Goal: Task Accomplishment & Management: Use online tool/utility

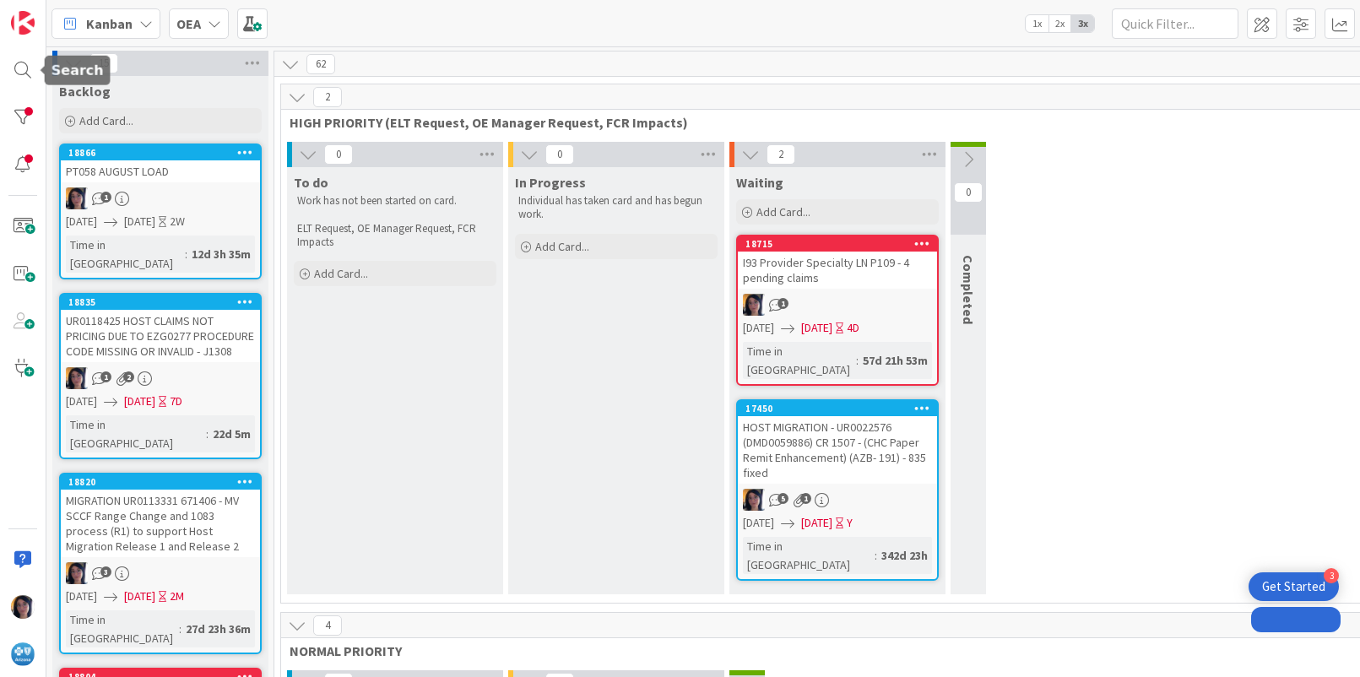
drag, startPoint x: 0, startPoint y: 0, endPoint x: 34, endPoint y: 85, distance: 91.7
click at [13, 67] on div at bounding box center [23, 70] width 34 height 34
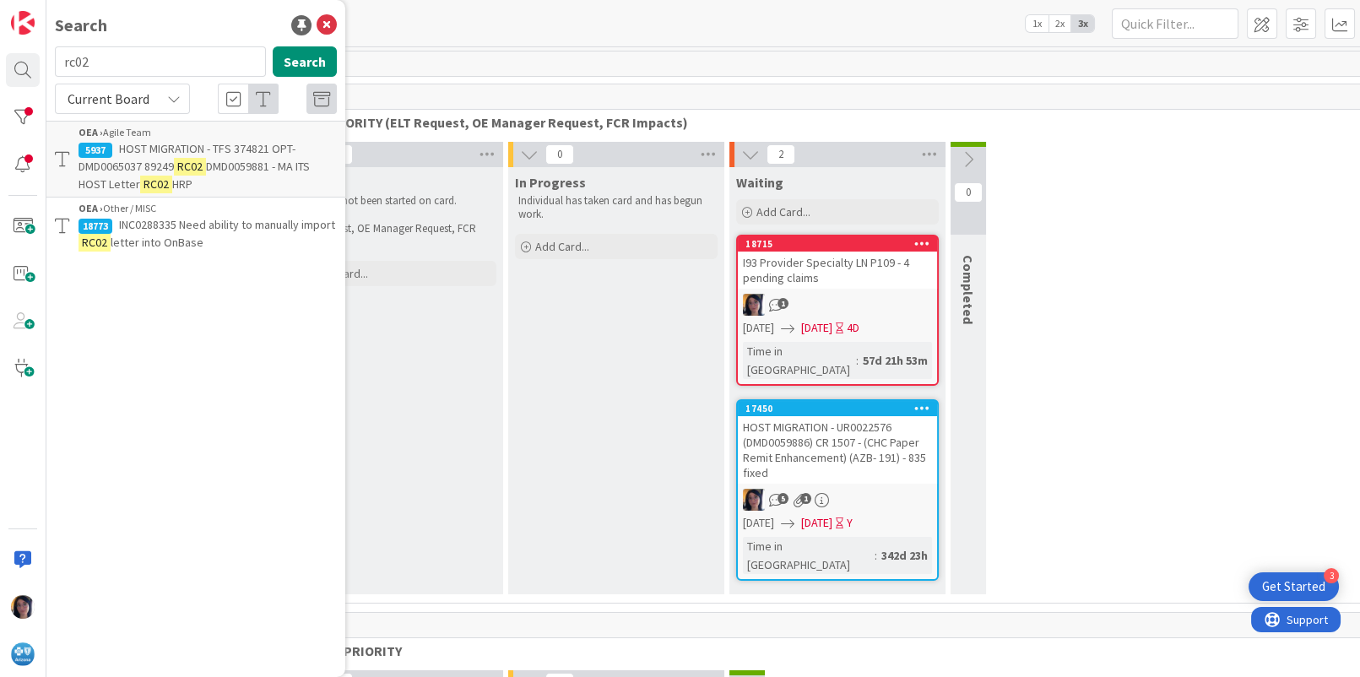
drag, startPoint x: 107, startPoint y: 65, endPoint x: 52, endPoint y: 62, distance: 54.9
click at [52, 62] on div "rc02 Search" at bounding box center [196, 64] width 302 height 37
type input "surgery center"
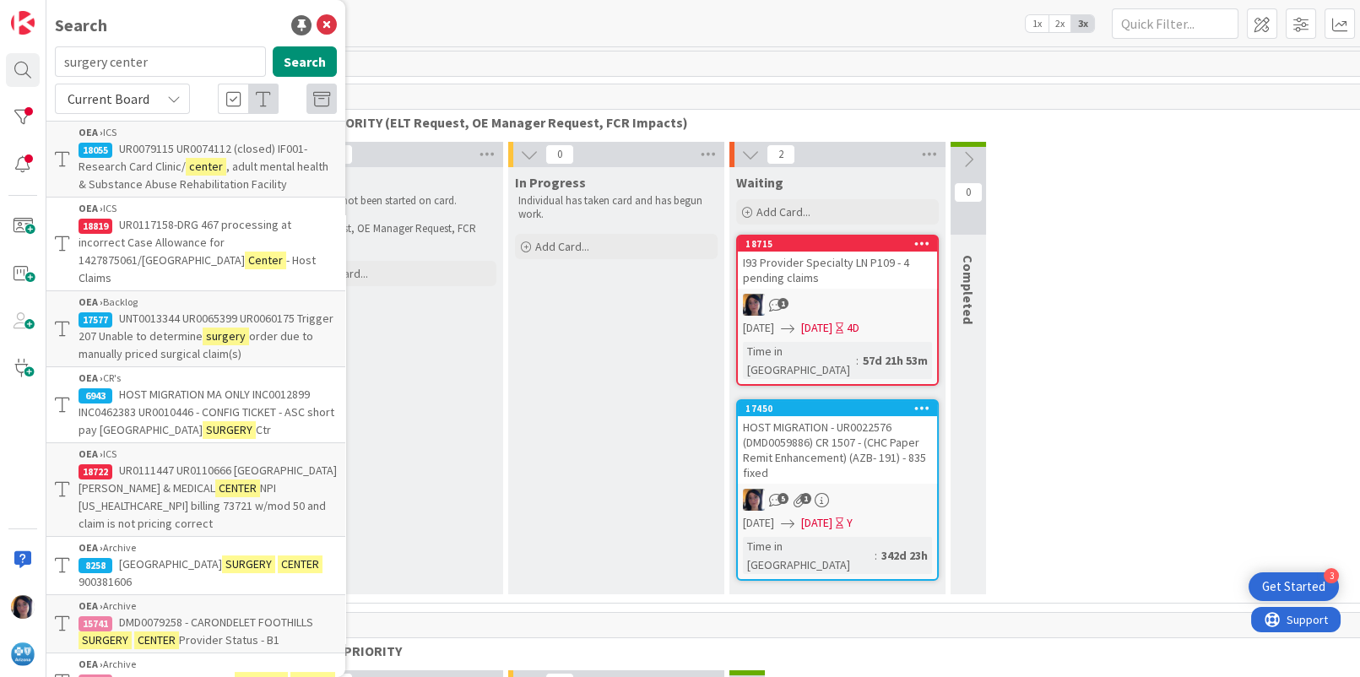
click at [187, 404] on span "HOST MIGRATION MA ONLY INC0012899 INC0462383 UR0010446 - CONFIG TICKET - ASC sh…" at bounding box center [207, 412] width 256 height 51
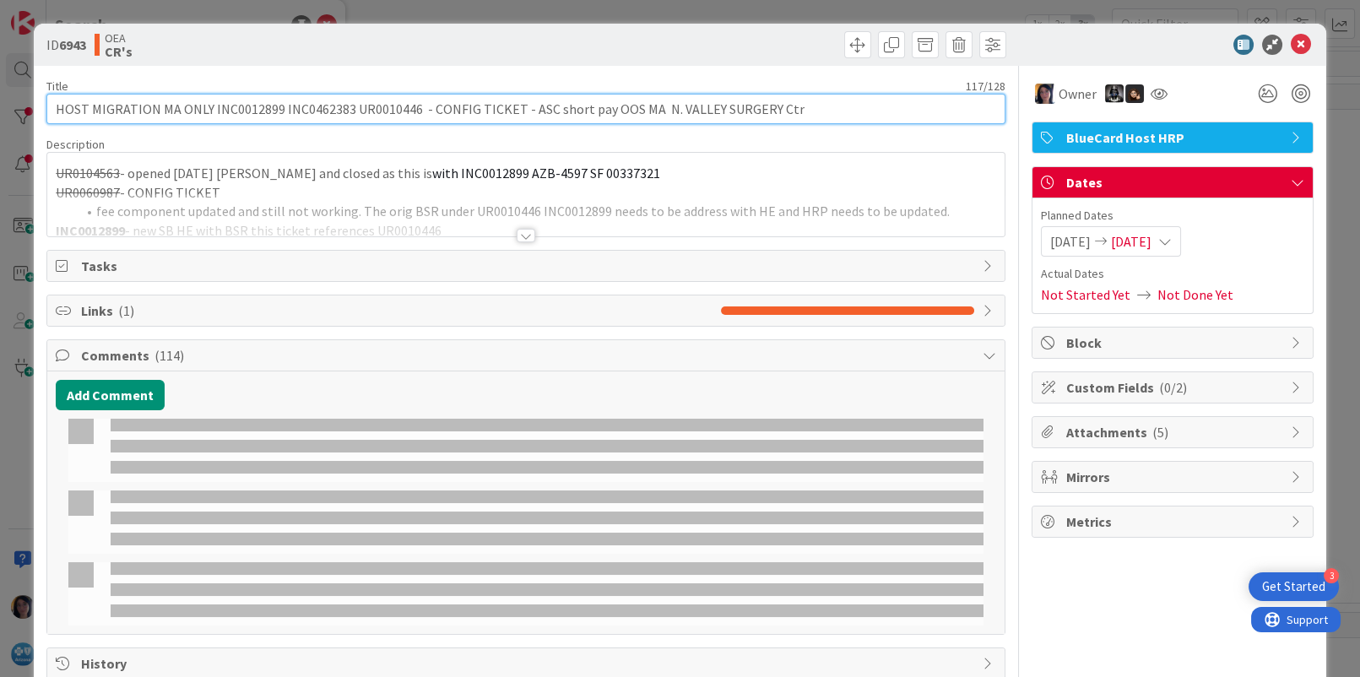
click at [247, 109] on input "HOST MIGRATION MA ONLY INC0012899 INC0462383 UR0010446 - CONFIG TICKET - ASC sh…" at bounding box center [525, 109] width 958 height 30
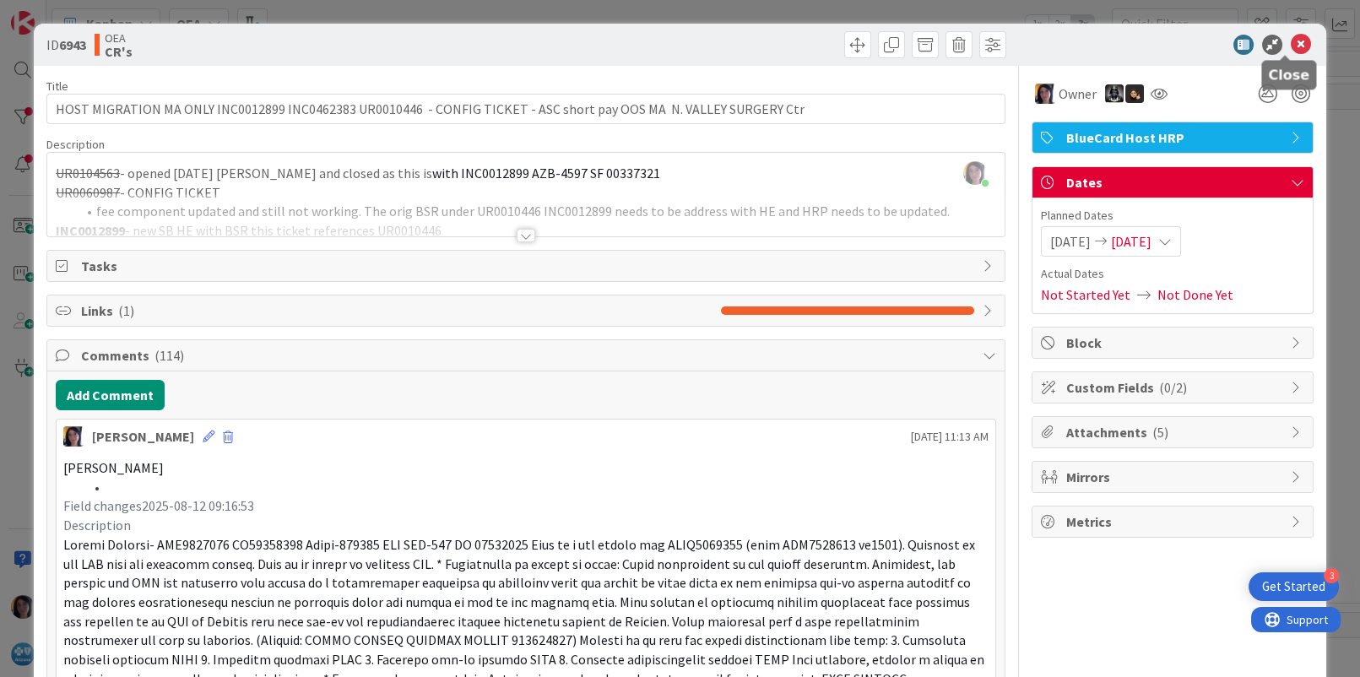
click at [1291, 36] on icon at bounding box center [1301, 45] width 20 height 20
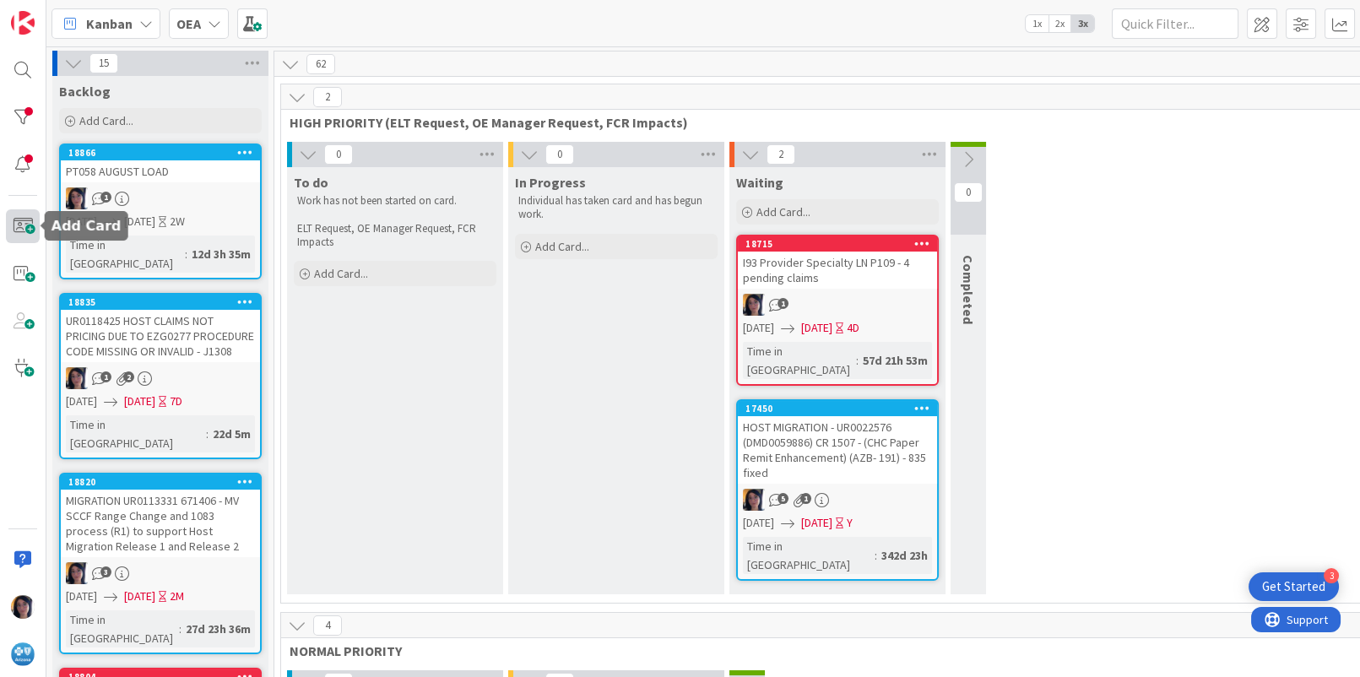
click at [29, 227] on span at bounding box center [23, 226] width 34 height 34
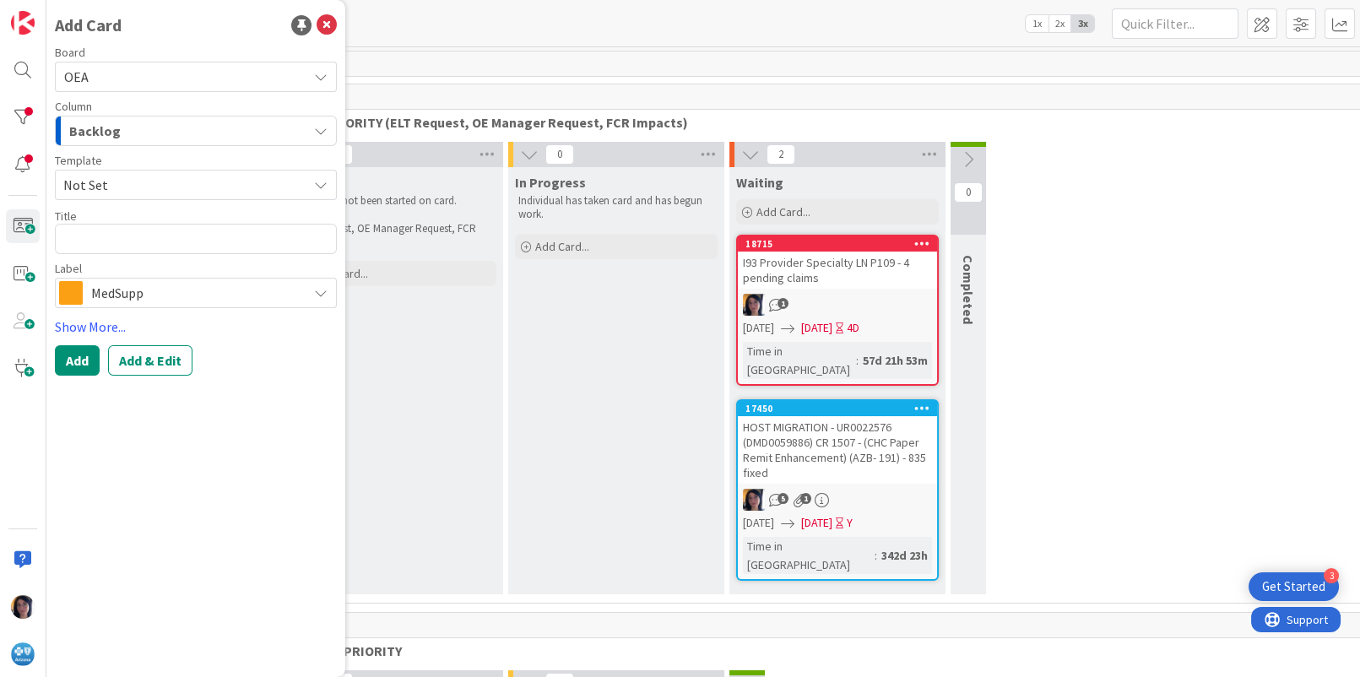
click at [95, 132] on span "Backlog" at bounding box center [95, 131] width 52 height 22
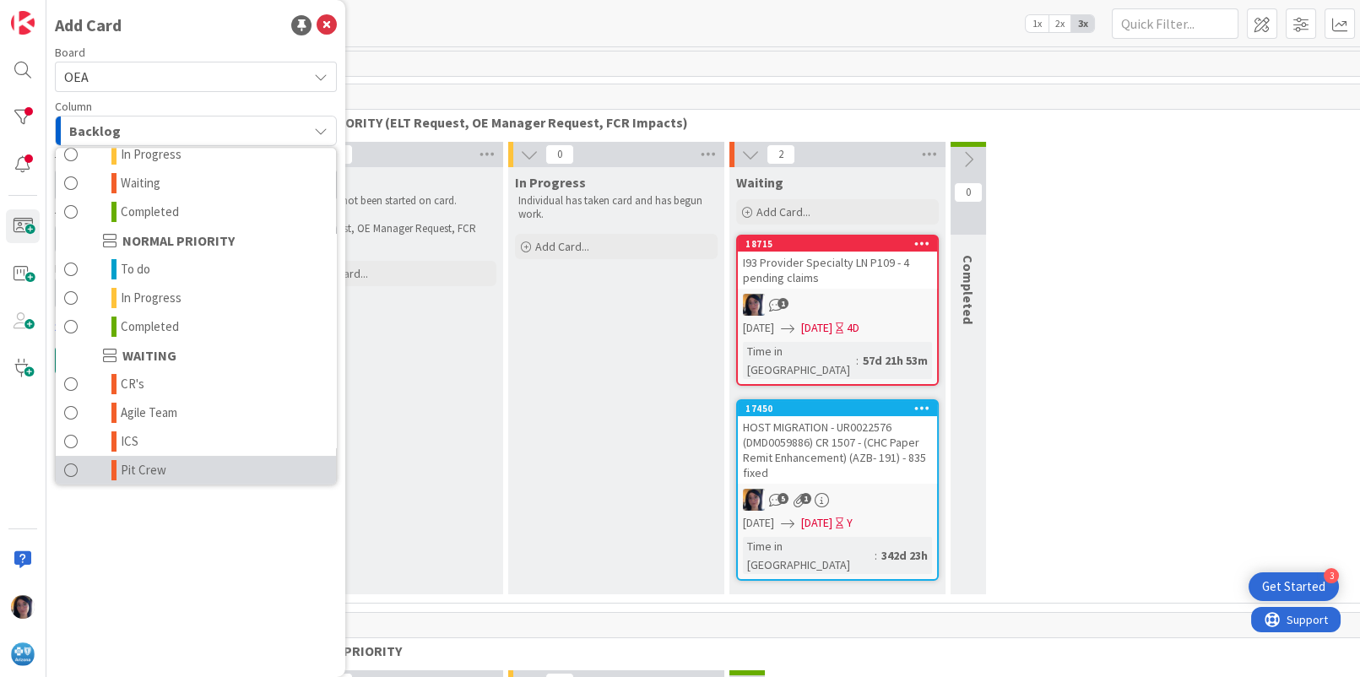
scroll to position [165, 0]
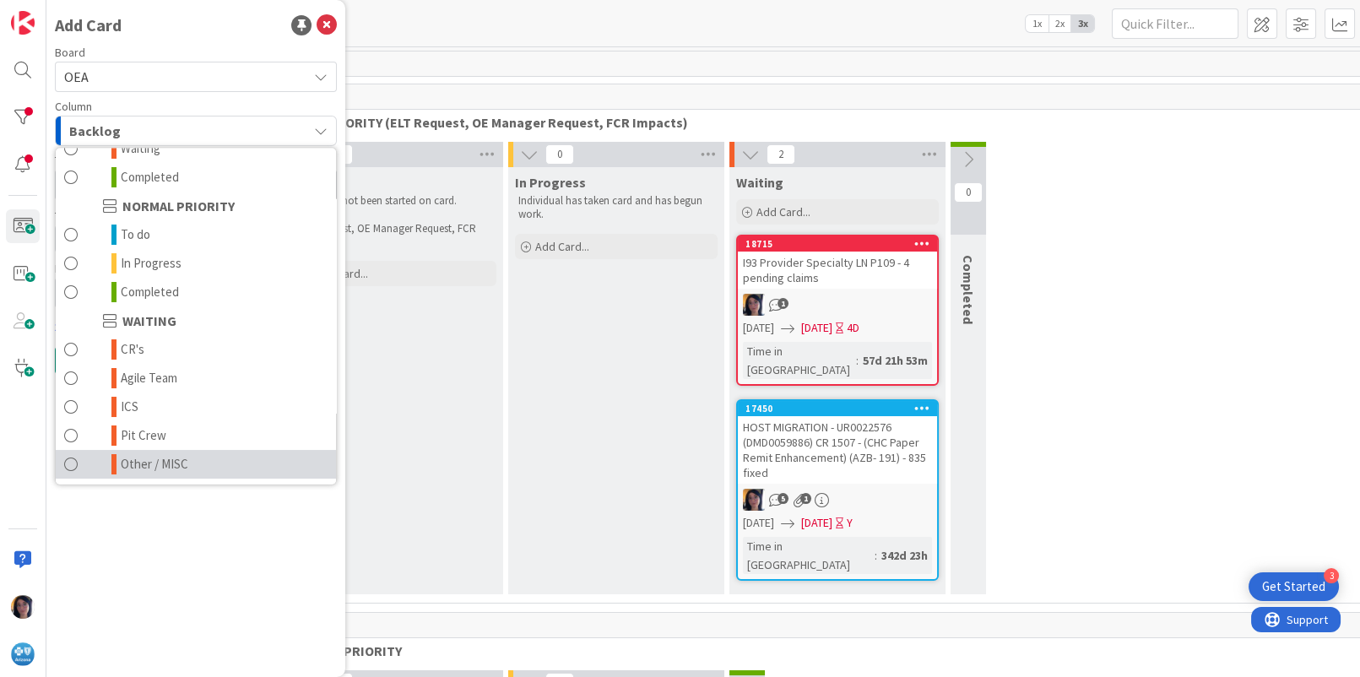
click at [146, 454] on span "Other / MISC" at bounding box center [155, 464] width 68 height 20
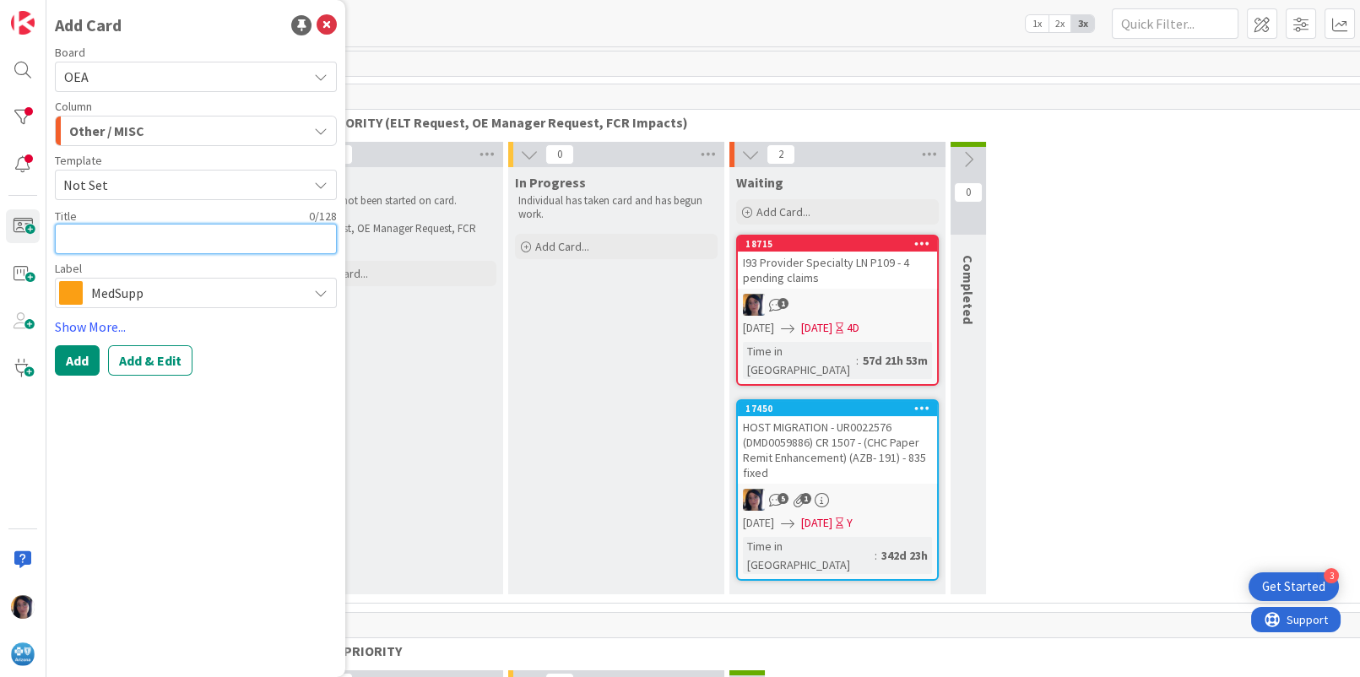
click at [94, 241] on textarea at bounding box center [196, 239] width 282 height 30
type textarea "x"
type textarea "H"
type textarea "x"
type textarea "HO"
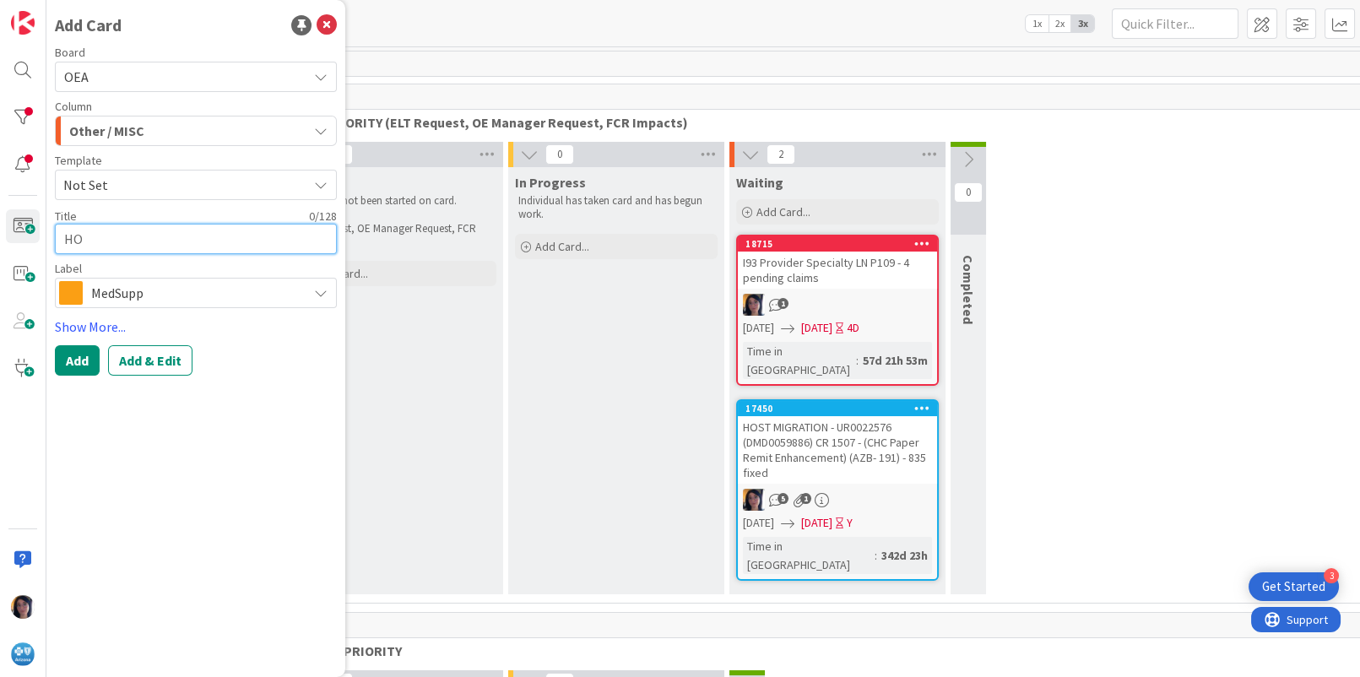
type textarea "x"
type textarea "HOS"
type textarea "x"
type textarea "HOST"
type textarea "x"
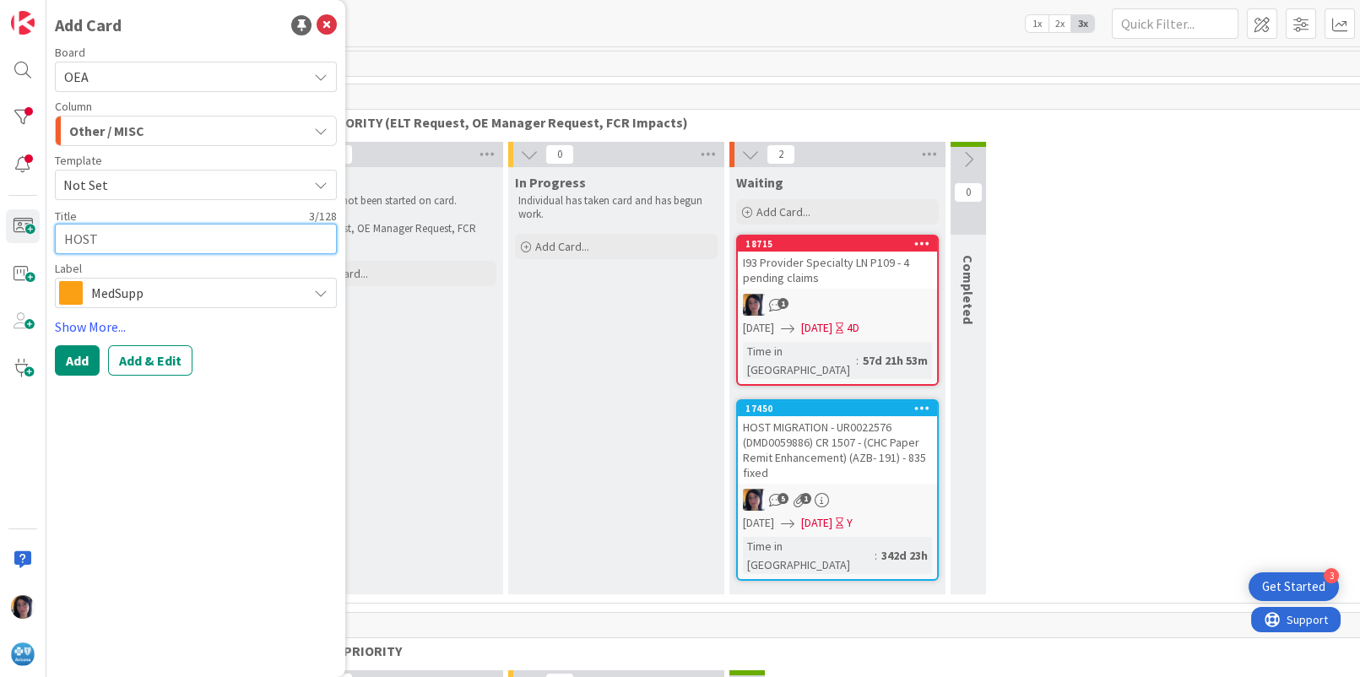
type textarea "HOST"
type textarea "x"
type textarea "HOST H"
type textarea "x"
type textarea "HOST HP"
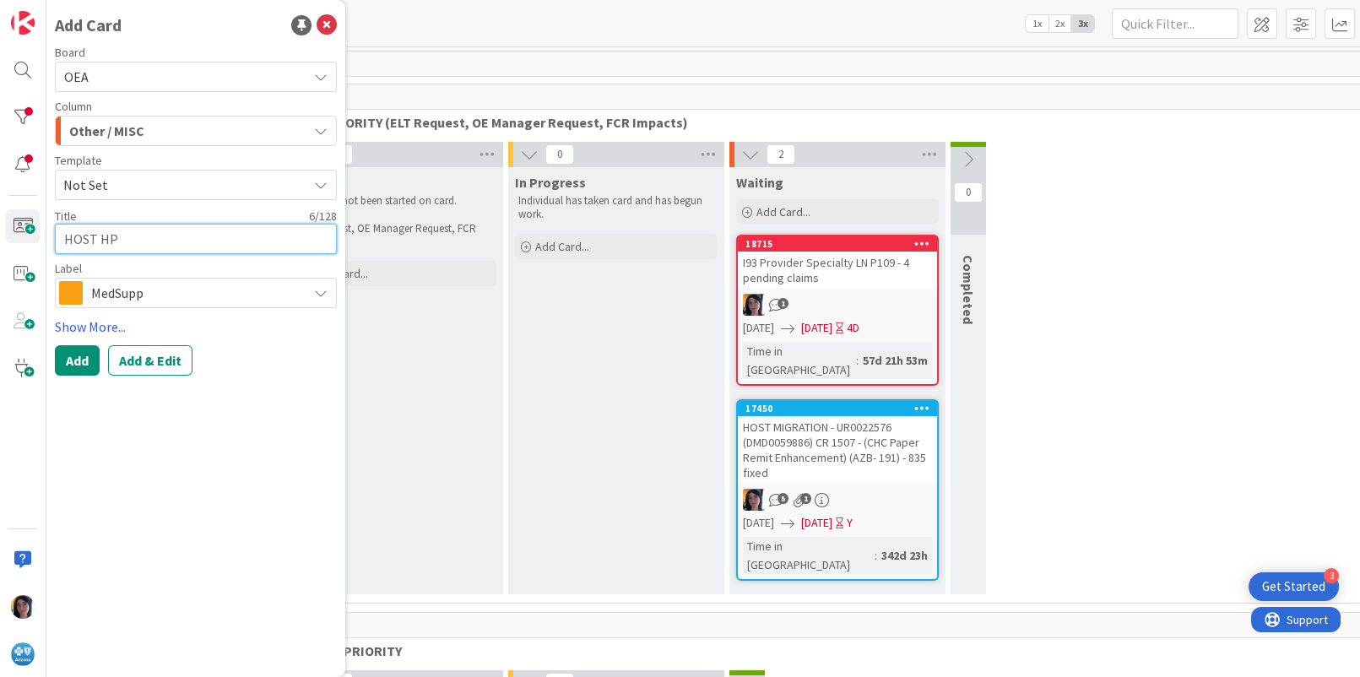
type textarea "x"
type textarea "HOST HPR"
type textarea "x"
type textarea "HOST HPR"
type textarea "x"
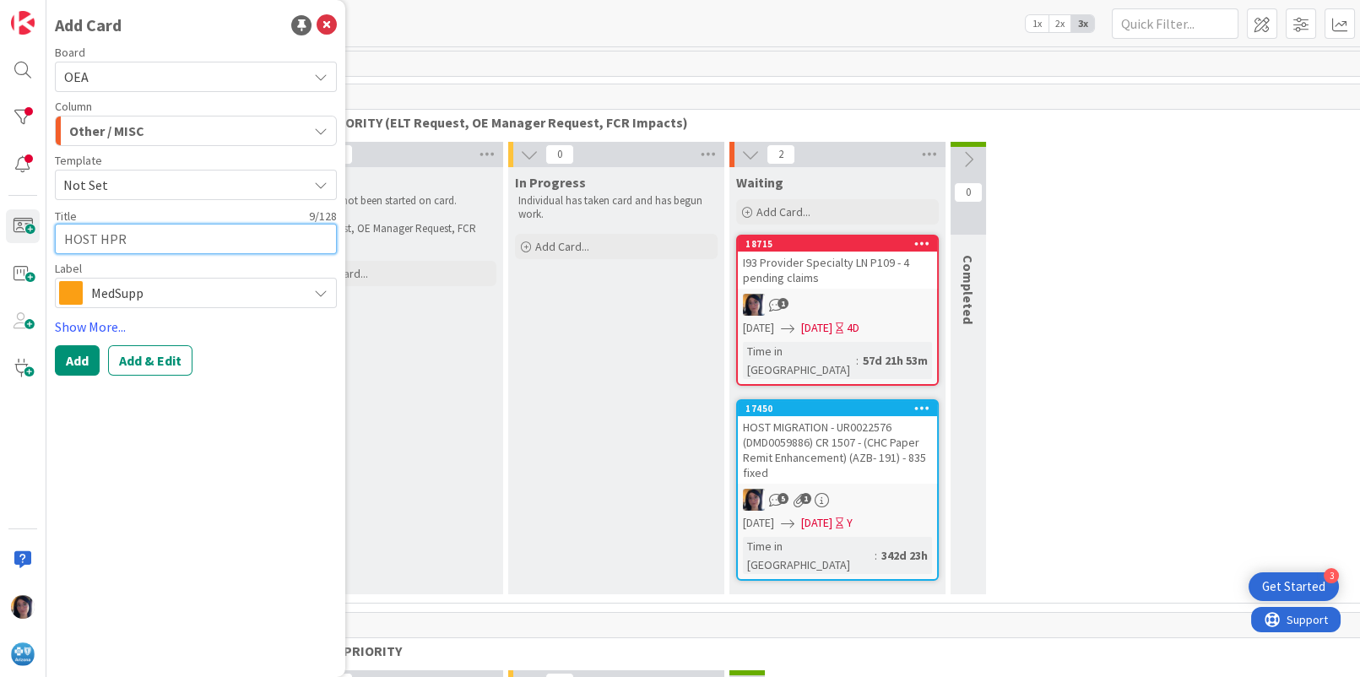
type textarea "HOST HPR L"
type textarea "x"
type textarea "HOST HPR LO"
type textarea "x"
type textarea "HOST HPR LOC"
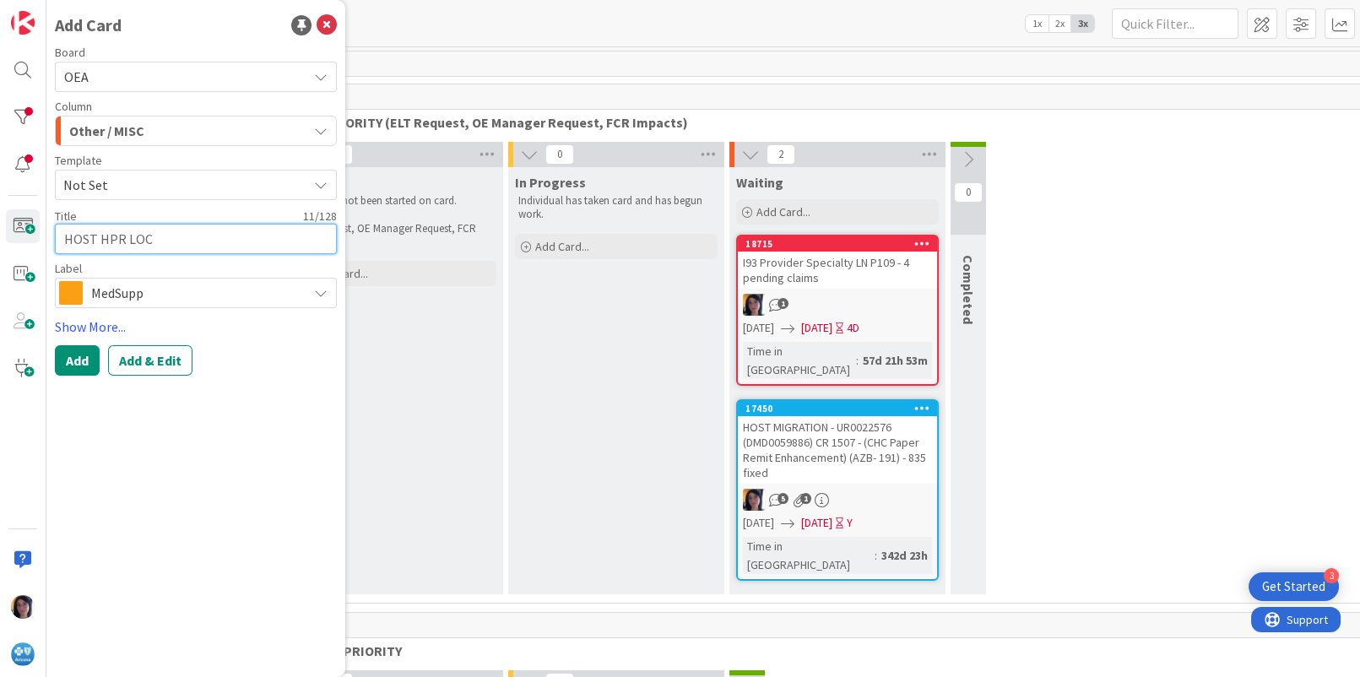
type textarea "x"
type textarea "HOST HPR LOCK"
type textarea "x"
type textarea "HOST HPR [PERSON_NAME]"
type textarea "x"
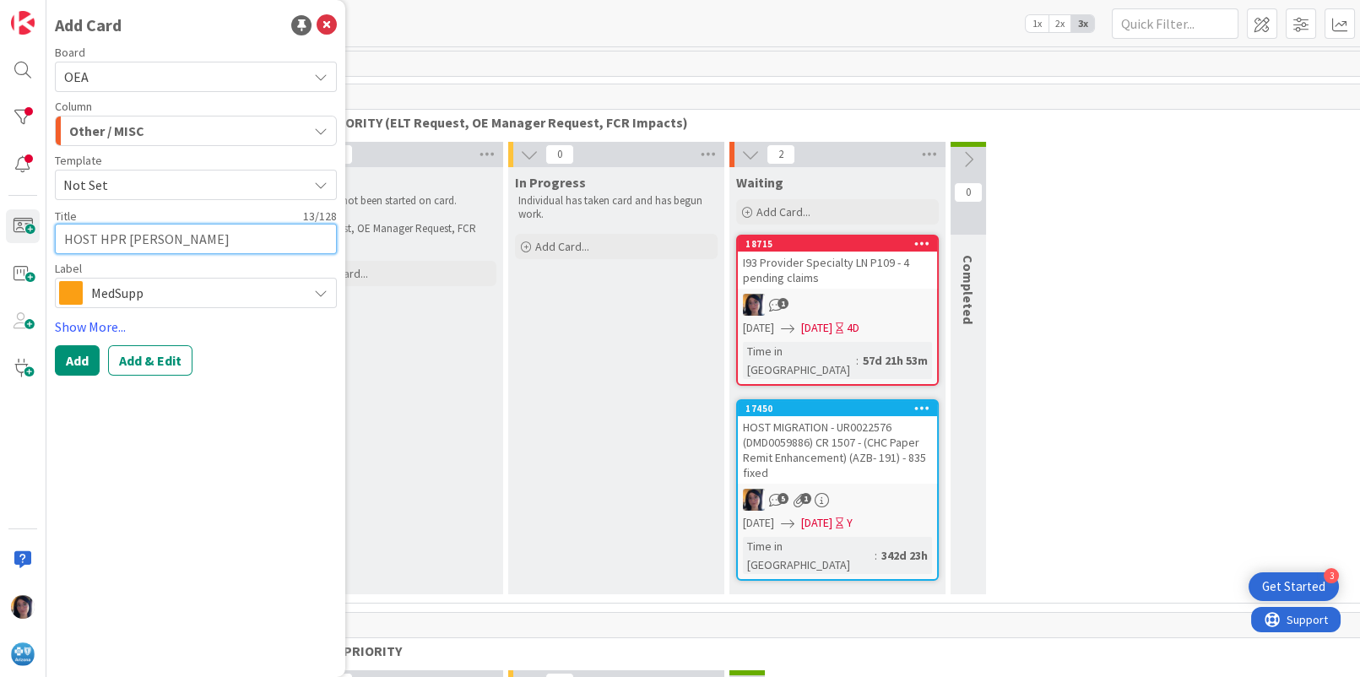
type textarea "HOST HPR LOCKED"
type textarea "x"
type textarea "HOST HPR LOCKED C"
type textarea "x"
type textarea "HOST HPR LOCKED CL"
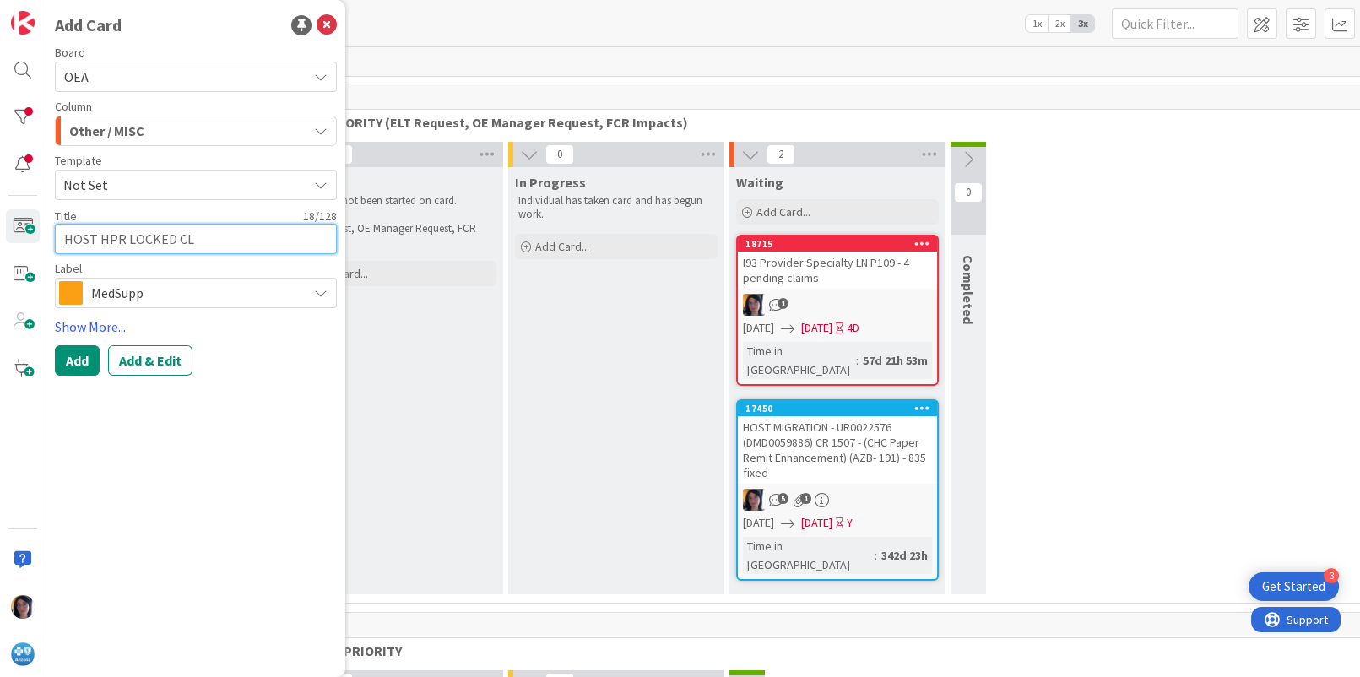
type textarea "x"
type textarea "HOST HPR LOCKED CLAI"
type textarea "x"
type textarea "HOST HPR LOCKED CLAIM"
type textarea "x"
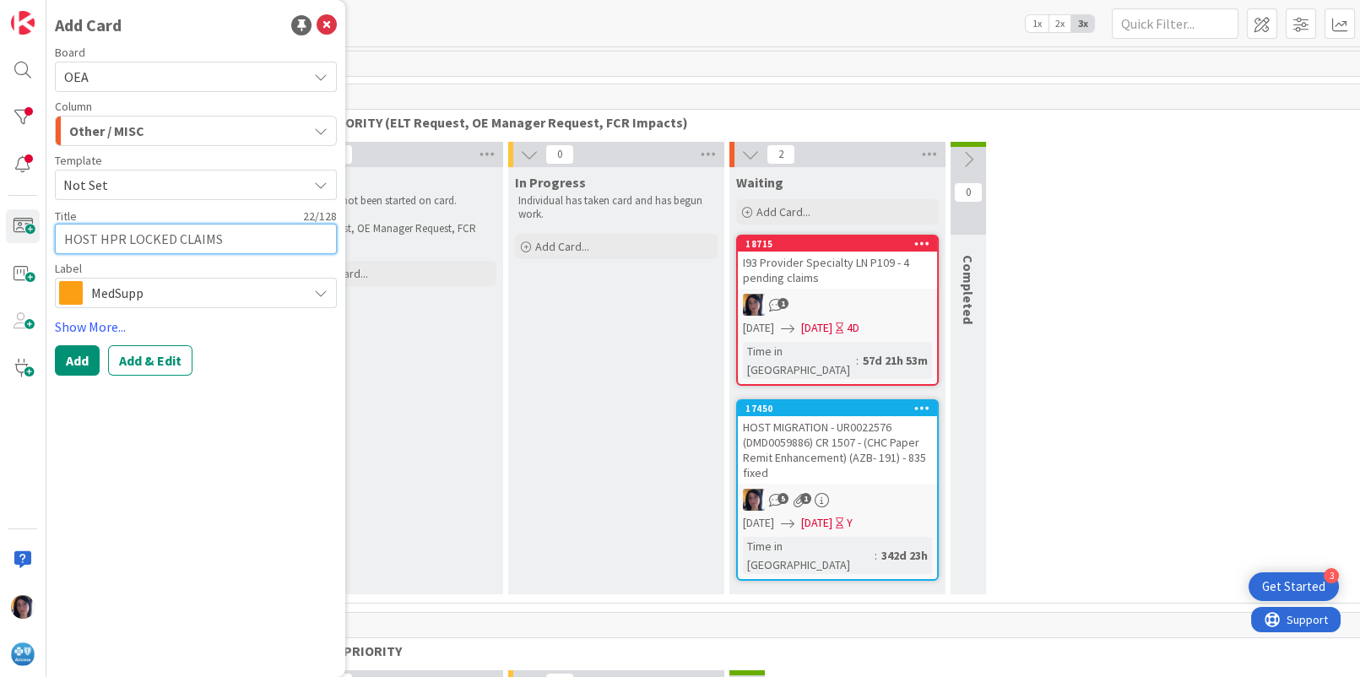
type textarea "HOST HPR LOCKED CLAIMS"
click at [106, 301] on span "MedSupp" at bounding box center [195, 293] width 208 height 24
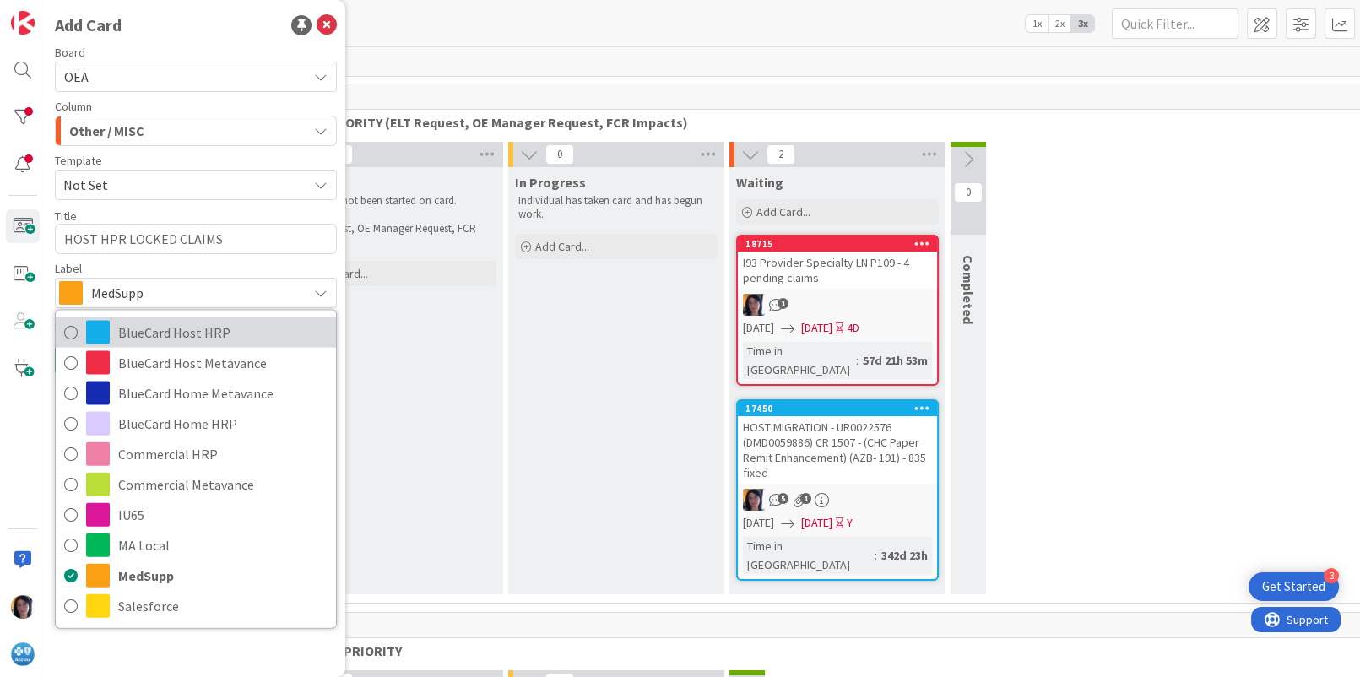
click at [149, 333] on span "BlueCard Host HRP" at bounding box center [222, 332] width 209 height 25
type textarea "x"
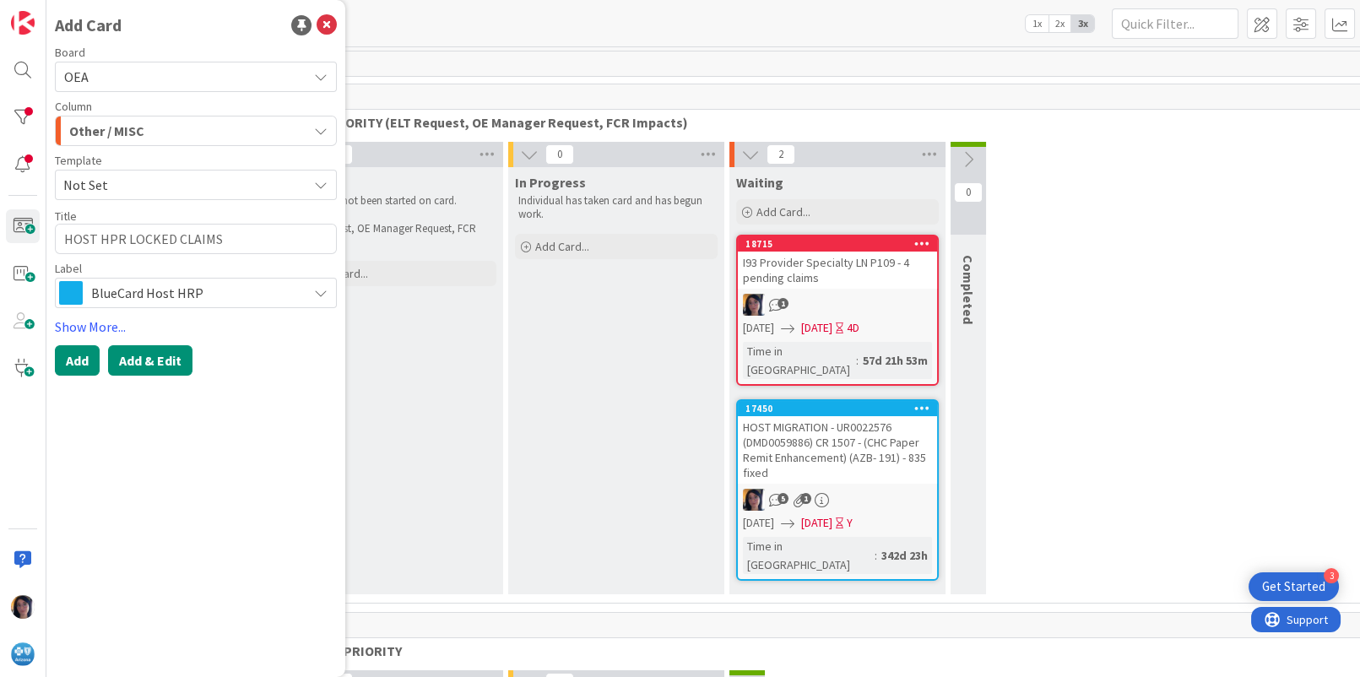
click at [145, 367] on button "Add & Edit" at bounding box center [150, 360] width 84 height 30
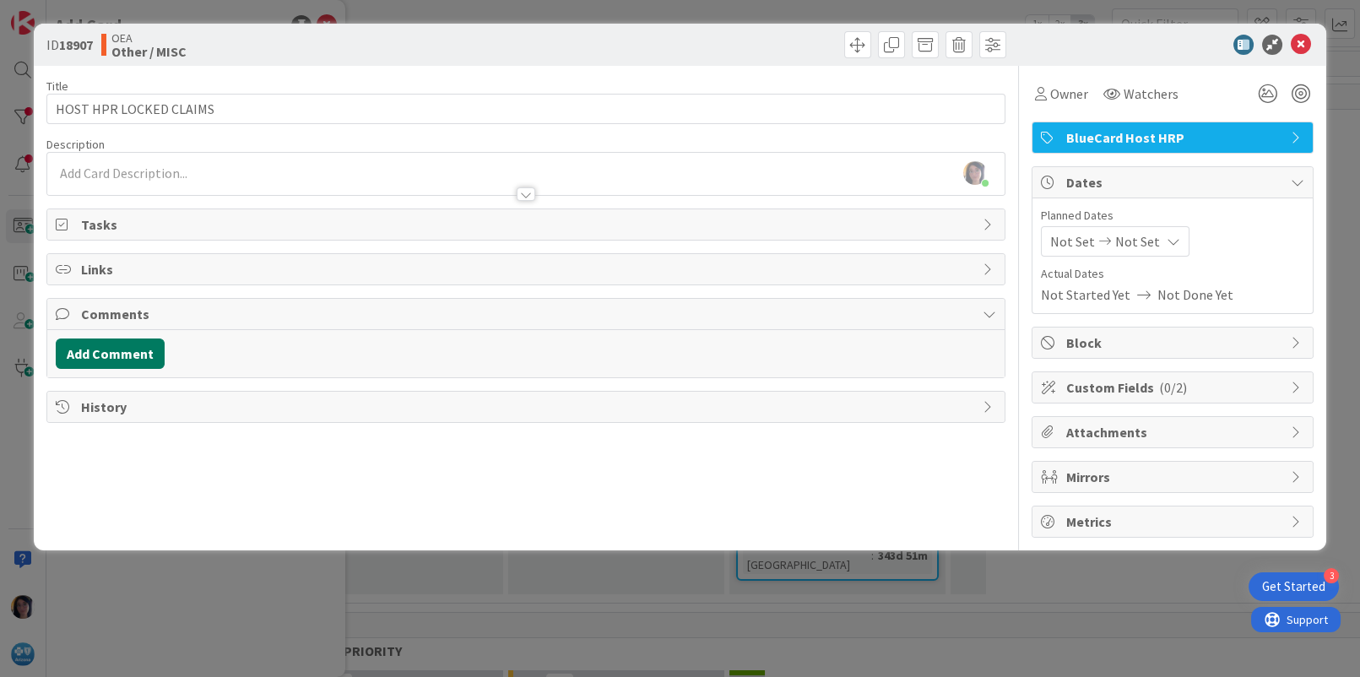
click at [93, 350] on button "Add Comment" at bounding box center [110, 354] width 109 height 30
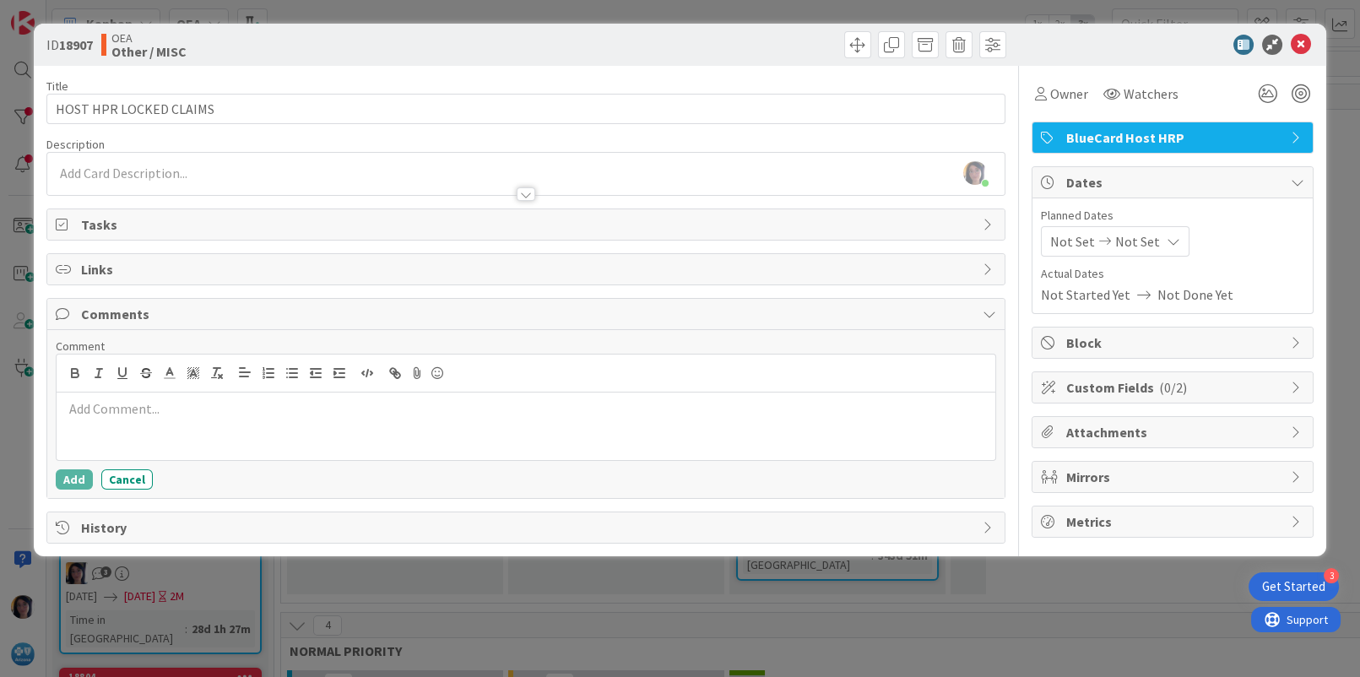
click at [83, 407] on p at bounding box center [525, 408] width 925 height 19
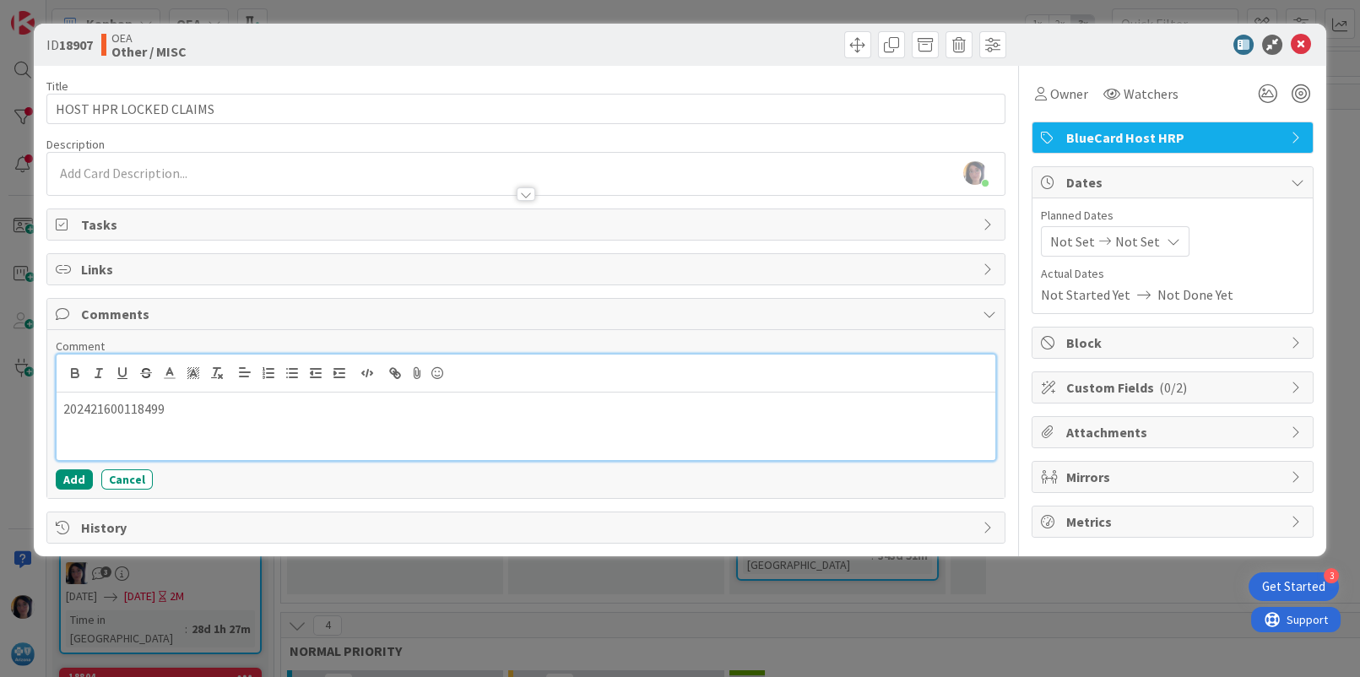
click at [177, 410] on p "202421600118499" at bounding box center [525, 408] width 925 height 19
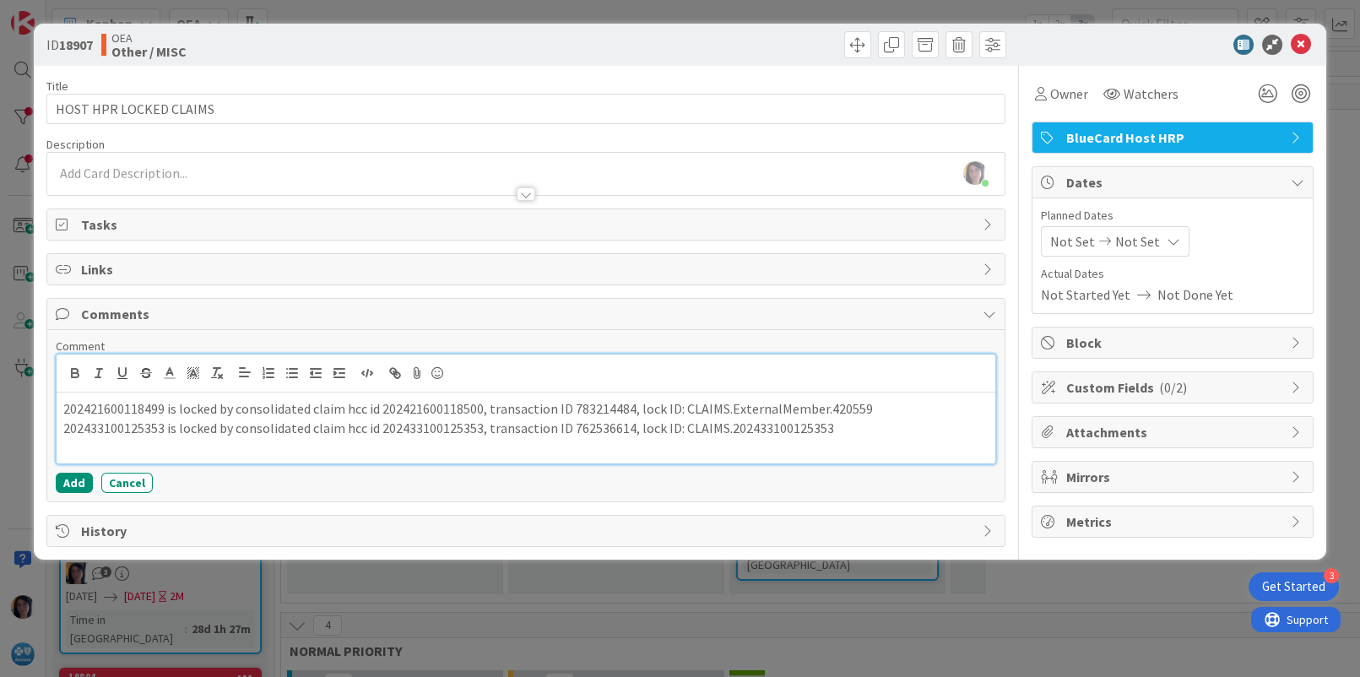
click at [96, 445] on p at bounding box center [525, 446] width 925 height 19
click at [182, 448] on p "202509700114444" at bounding box center [525, 446] width 925 height 19
click at [669, 446] on p "202509700114444 is locked by consolidated claim hcc id 202509700114444, transac…" at bounding box center [525, 446] width 925 height 19
click at [116, 406] on p "202421600118499 is locked by consolidated claim hcc id 202421600118500, transac…" at bounding box center [525, 408] width 925 height 19
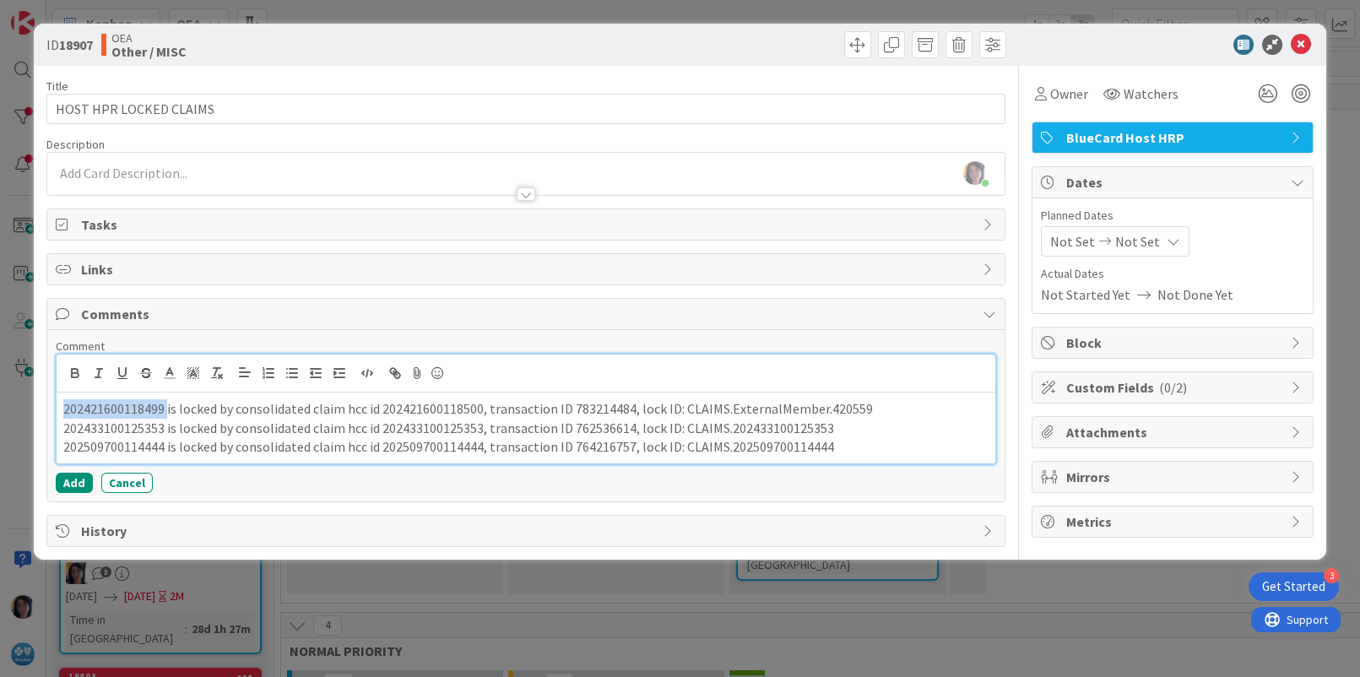
click at [116, 406] on p "202421600118499 is locked by consolidated claim hcc id 202421600118500, transac…" at bounding box center [525, 408] width 925 height 19
copy p "202421600118499"
click at [141, 426] on p "202433100125353 is locked by consolidated claim hcc id 202433100125353, transac…" at bounding box center [525, 428] width 925 height 19
copy p "202433100125353"
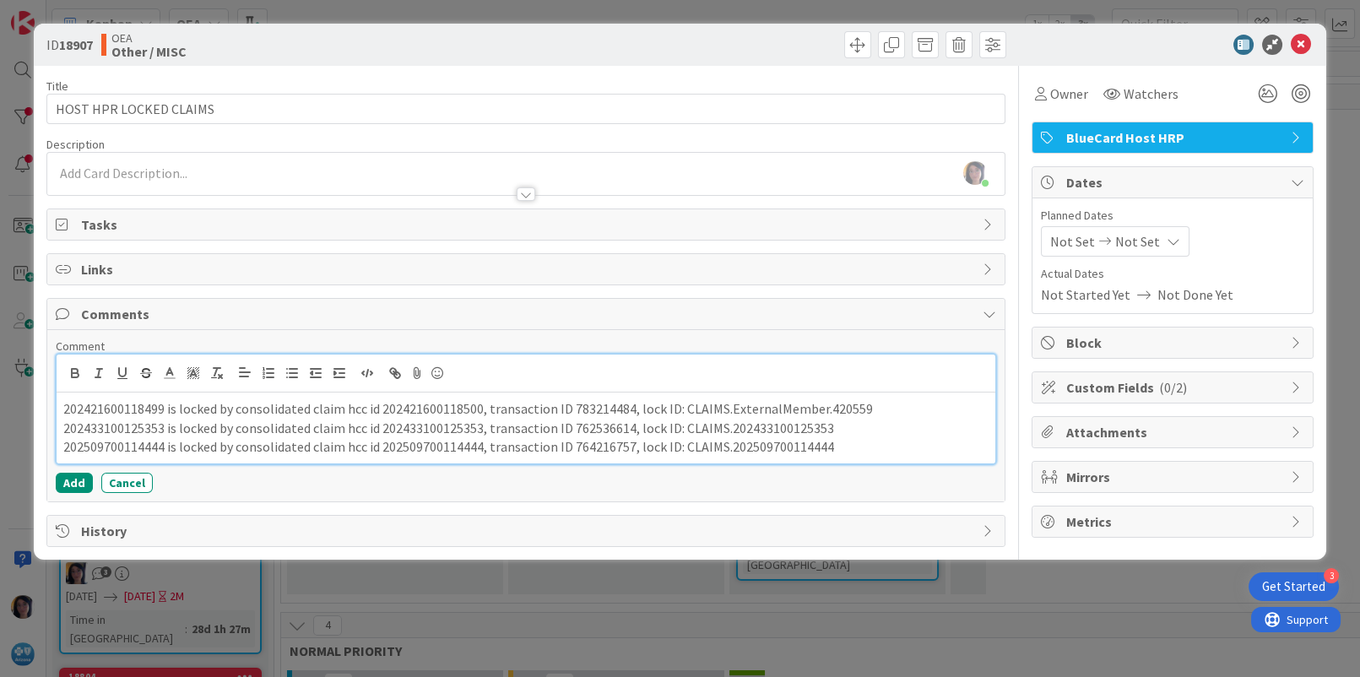
click at [883, 409] on p "202421600118499 is locked by consolidated claim hcc id 202421600118500, transac…" at bounding box center [525, 408] width 925 height 19
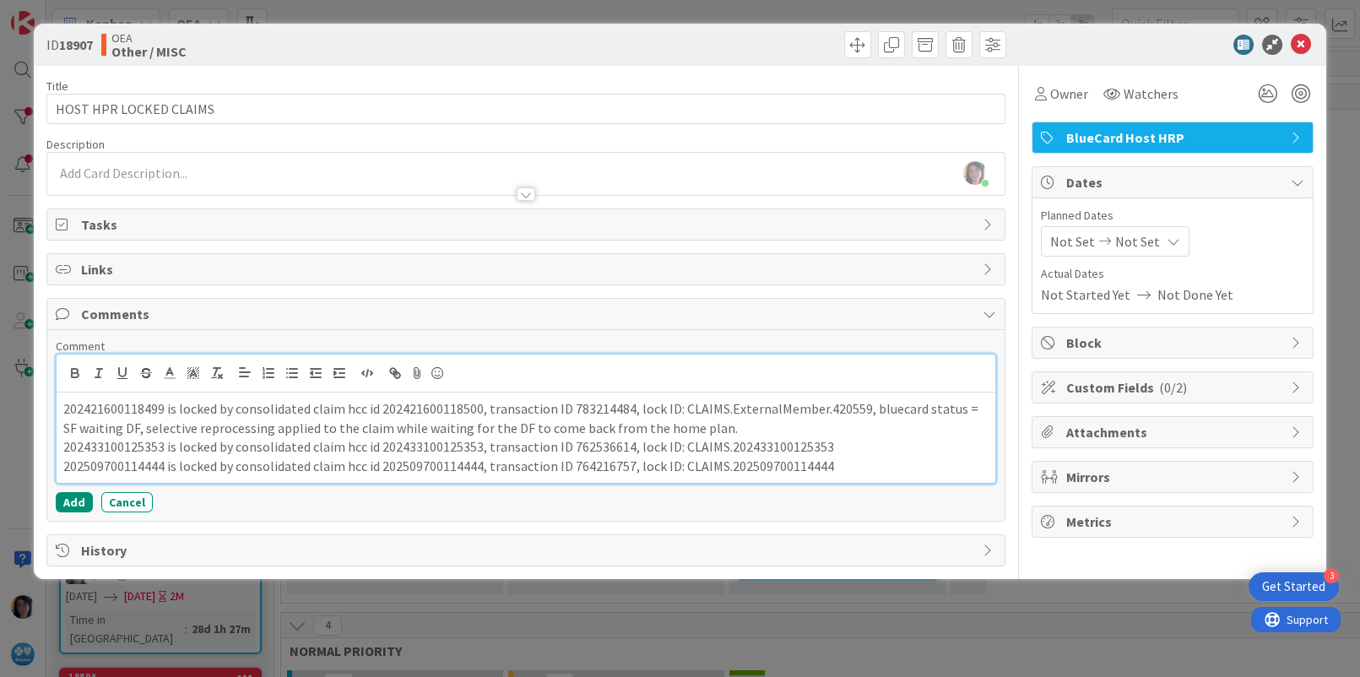
click at [844, 448] on p "202433100125353 is locked by consolidated claim hcc id 202433100125353, transac…" at bounding box center [525, 446] width 925 height 19
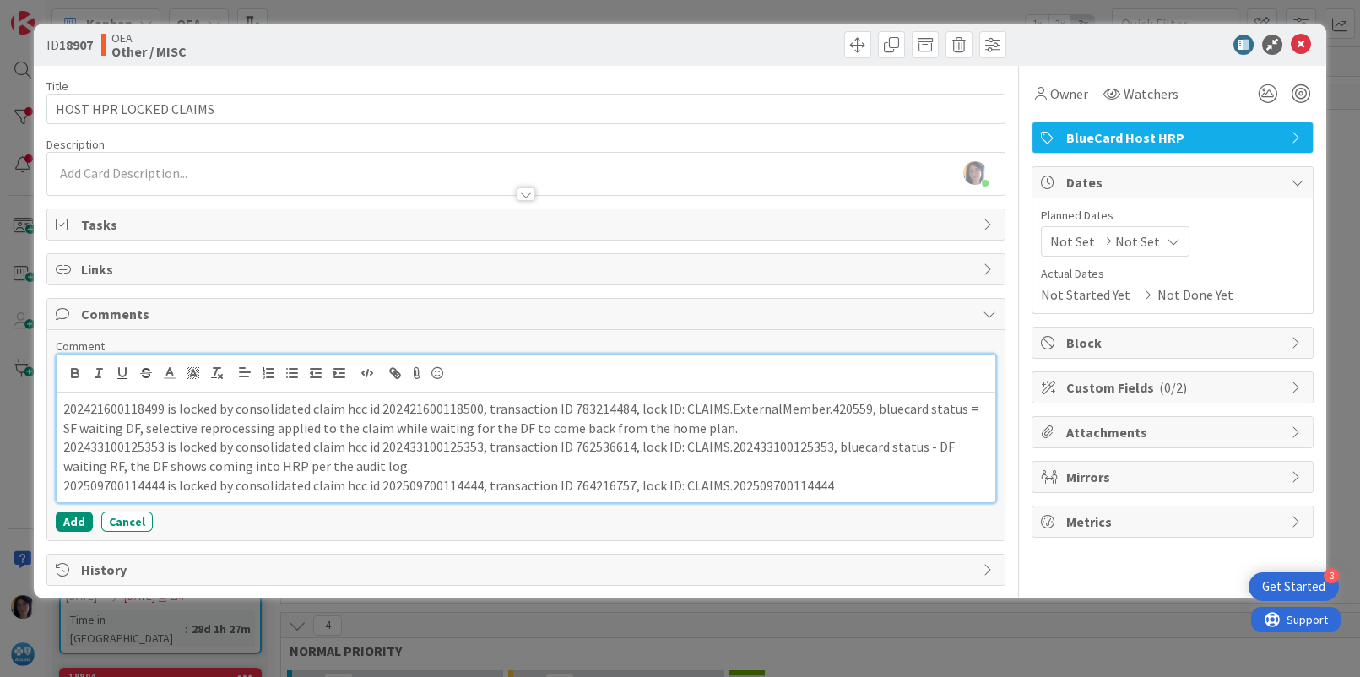
click at [135, 483] on p "202509700114444 is locked by consolidated claim hcc id 202509700114444, transac…" at bounding box center [525, 485] width 925 height 19
copy p "202509700114444"
click at [829, 485] on p "202509700114444 is locked by consolidated claim hcc id 202509700114444, transac…" at bounding box center [525, 485] width 925 height 19
click at [919, 451] on p "202433100125353 is locked by consolidated claim hcc id 202433100125353, transac…" at bounding box center [525, 456] width 925 height 38
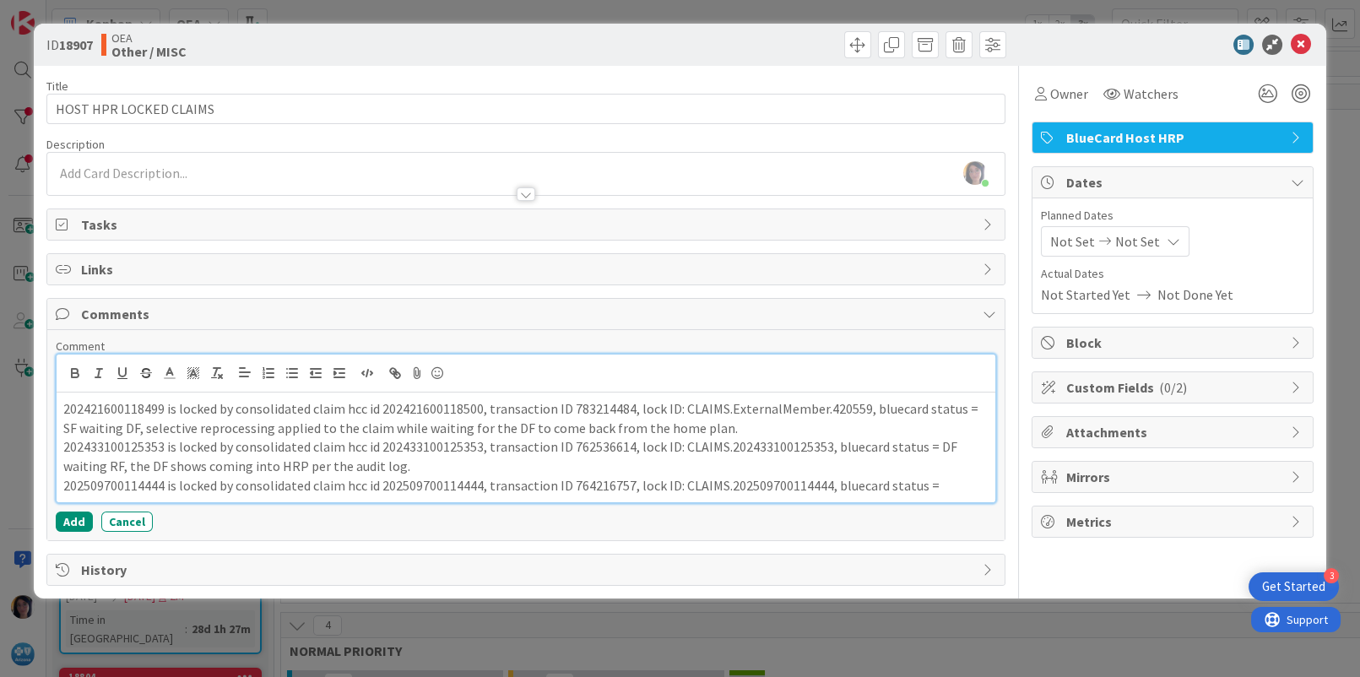
click at [966, 484] on p "202509700114444 is locked by consolidated claim hcc id 202509700114444, transac…" at bounding box center [525, 485] width 925 height 19
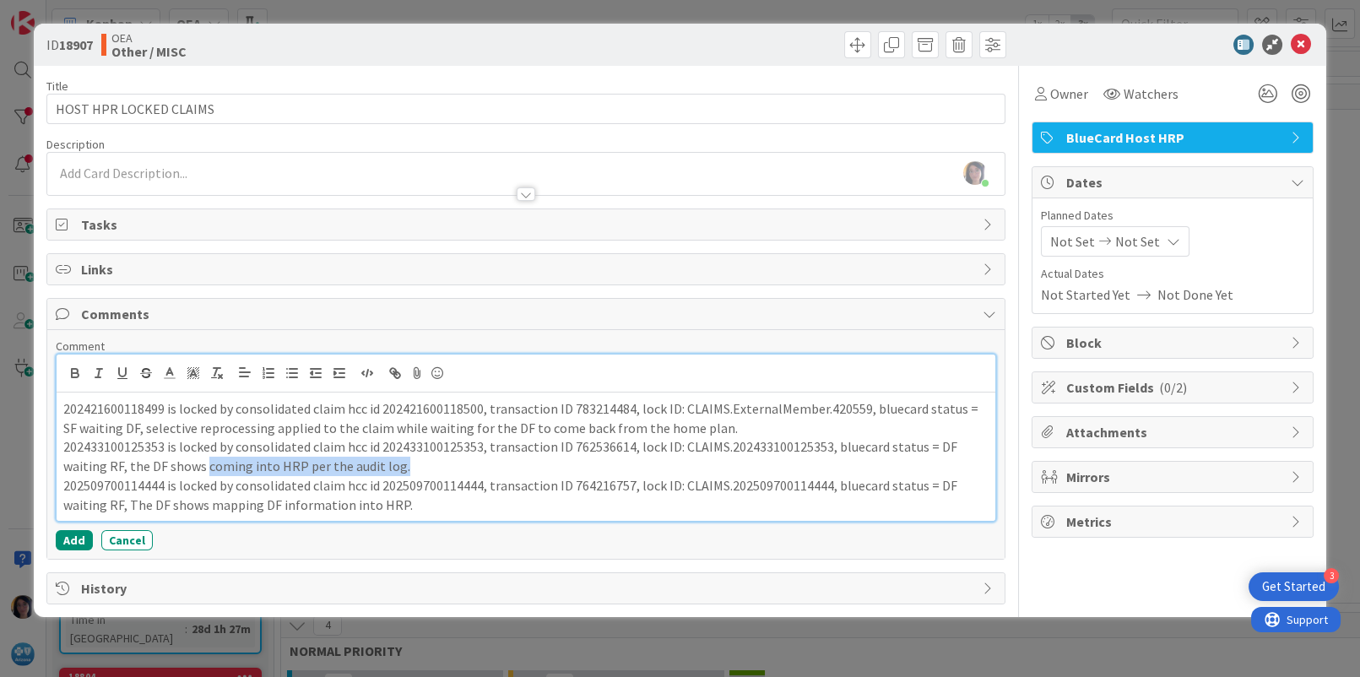
drag, startPoint x: 204, startPoint y: 467, endPoint x: 443, endPoint y: 467, distance: 239.0
click at [441, 463] on p "202433100125353 is locked by consolidated claim hcc id 202433100125353, transac…" at bounding box center [525, 456] width 925 height 38
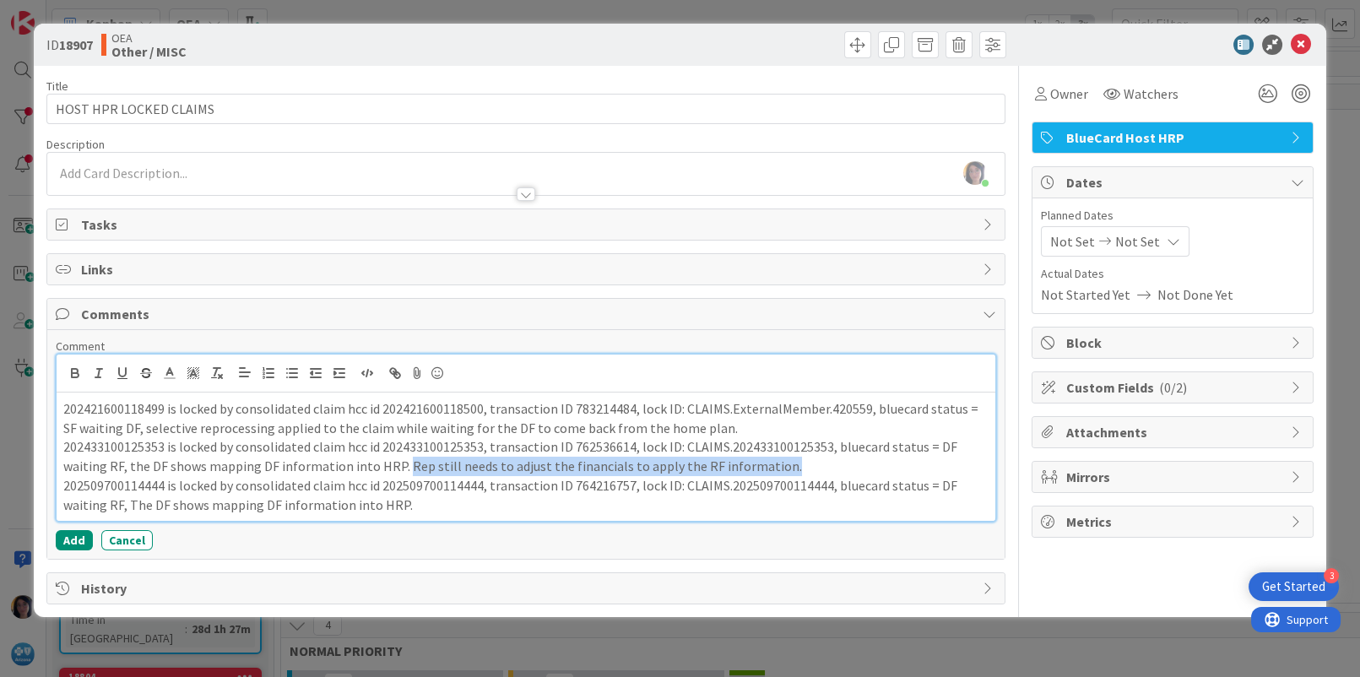
drag, startPoint x: 401, startPoint y: 466, endPoint x: 774, endPoint y: 459, distance: 373.3
click at [774, 459] on p "202433100125353 is locked by consolidated claim hcc id 202433100125353, transac…" at bounding box center [525, 456] width 925 height 38
copy p "Rep still needs to adjust the financials to apply the RF information."
click at [452, 506] on p "202509700114444 is locked by consolidated claim hcc id 202509700114444, transac…" at bounding box center [525, 495] width 925 height 38
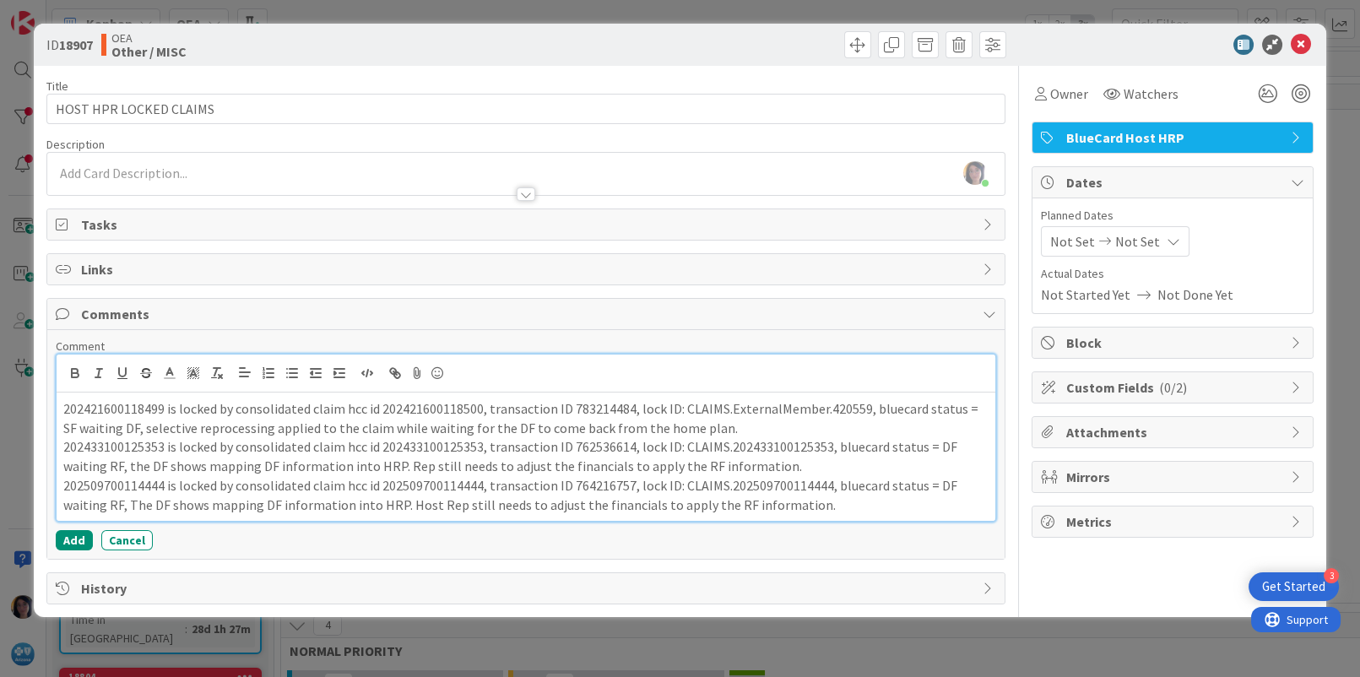
click at [442, 504] on p "202509700114444 is locked by consolidated claim hcc id 202509700114444, transac…" at bounding box center [525, 495] width 925 height 38
click at [411, 465] on p "202433100125353 is locked by consolidated claim hcc id 202433100125353, transac…" at bounding box center [525, 456] width 925 height 38
click at [736, 426] on p "202421600118499 is locked by consolidated claim hcc id 202421600118500, transac…" at bounding box center [525, 418] width 925 height 38
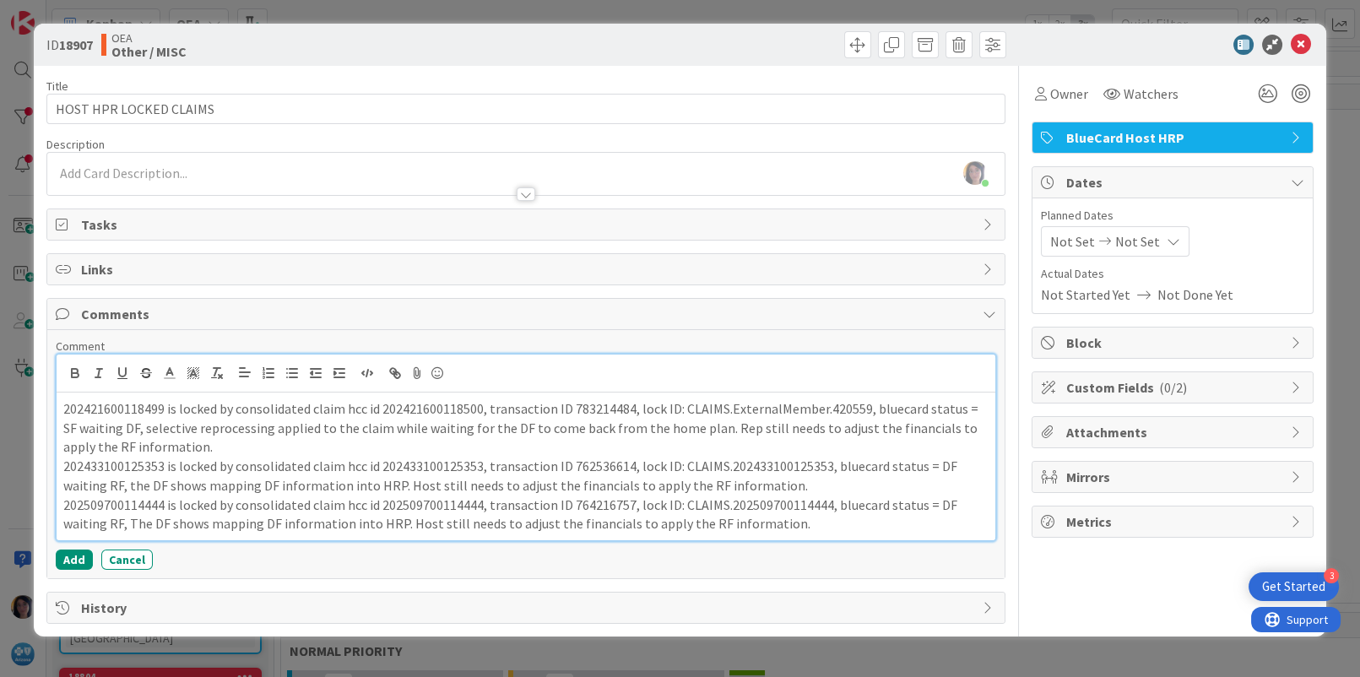
click at [63, 444] on p "202421600118499 is locked by consolidated claim hcc id 202421600118500, transac…" at bounding box center [525, 427] width 925 height 57
click at [101, 409] on p "202421600118499 is locked by consolidated claim hcc id 202421600118500, transac…" at bounding box center [525, 427] width 925 height 57
copy p "202421600118499"
click at [694, 428] on p "202421600118499 is locked by consolidated claim hcc id 202421600118500, transac…" at bounding box center [525, 427] width 925 height 57
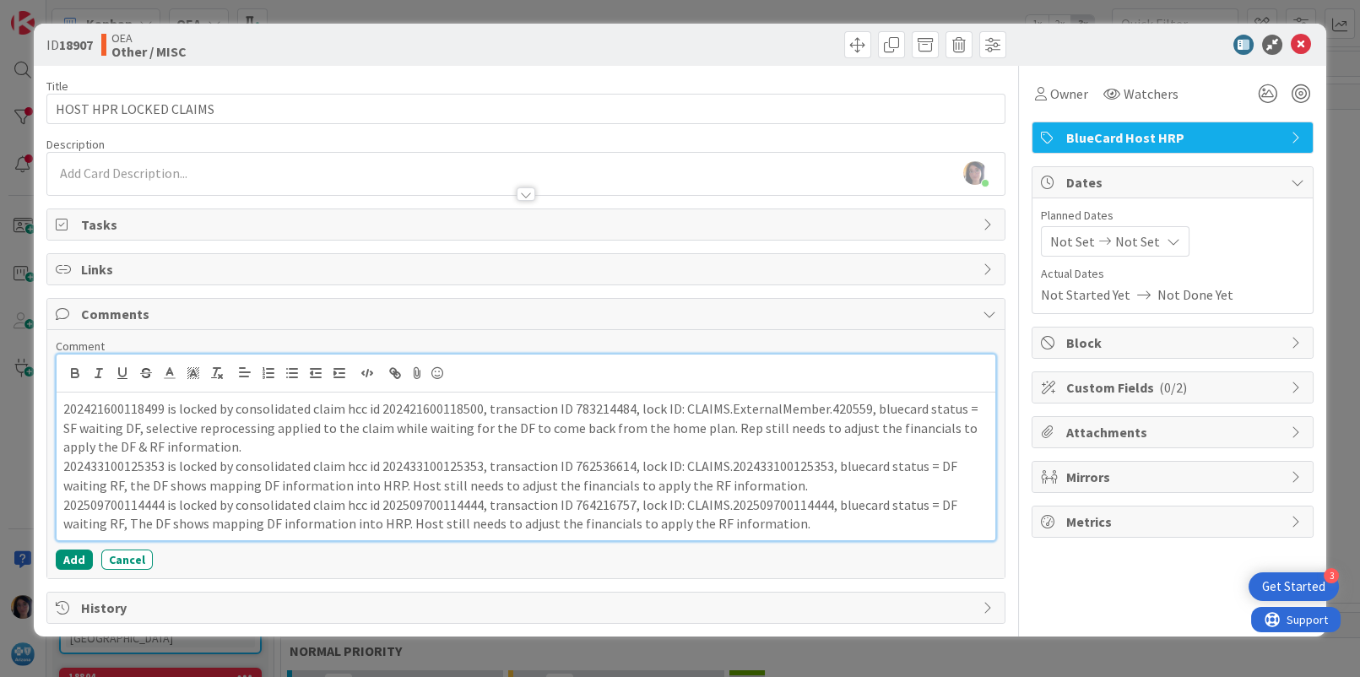
click at [701, 426] on p "202421600118499 is locked by consolidated claim hcc id 202421600118500, transac…" at bounding box center [525, 427] width 925 height 57
click at [948, 427] on p "202421600118499 is locked by consolidated claim hcc id 202421600118500, transac…" at bounding box center [525, 427] width 925 height 57
click at [568, 465] on p "202433100125353 is locked by consolidated claim hcc id 202433100125353, transac…" at bounding box center [525, 476] width 925 height 38
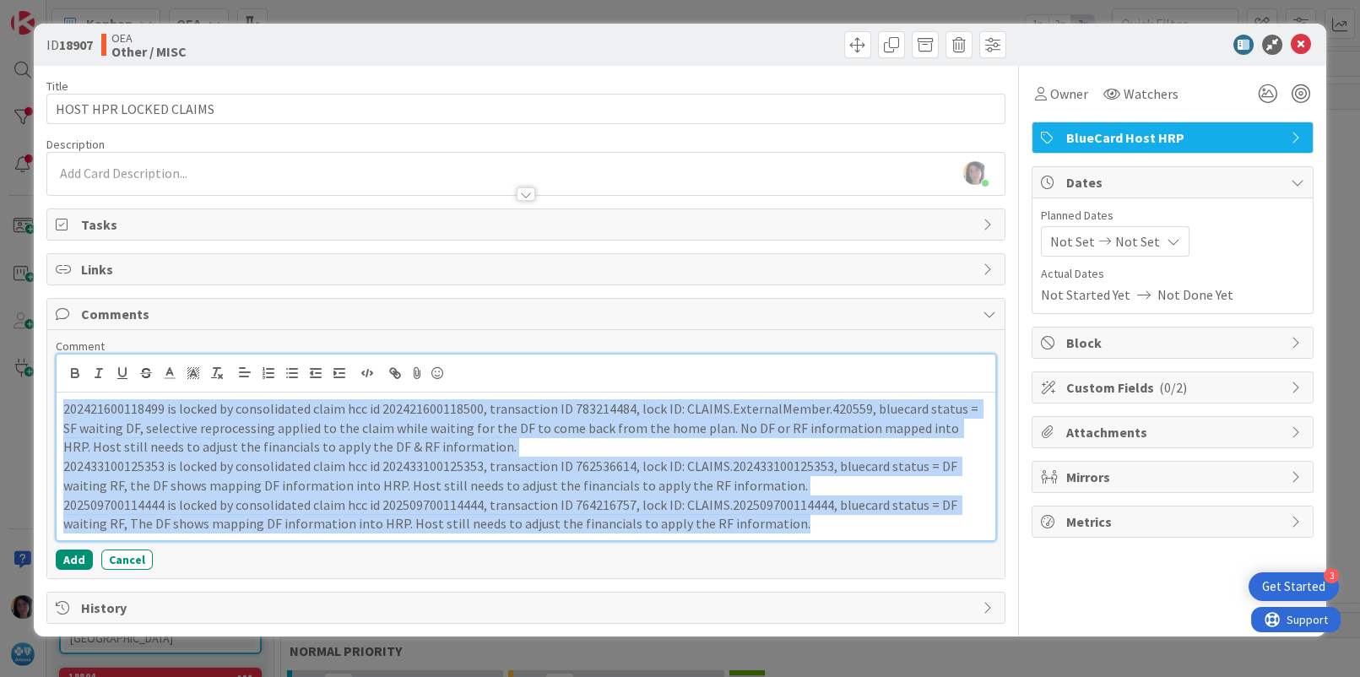
drag, startPoint x: 62, startPoint y: 404, endPoint x: 790, endPoint y: 518, distance: 736.6
click at [790, 518] on div "202421600118499 is locked by consolidated claim hcc id 202421600118500, transac…" at bounding box center [526, 467] width 938 height 148
copy div "202421600118499 is locked by consolidated claim hcc id 202421600118500, transac…"
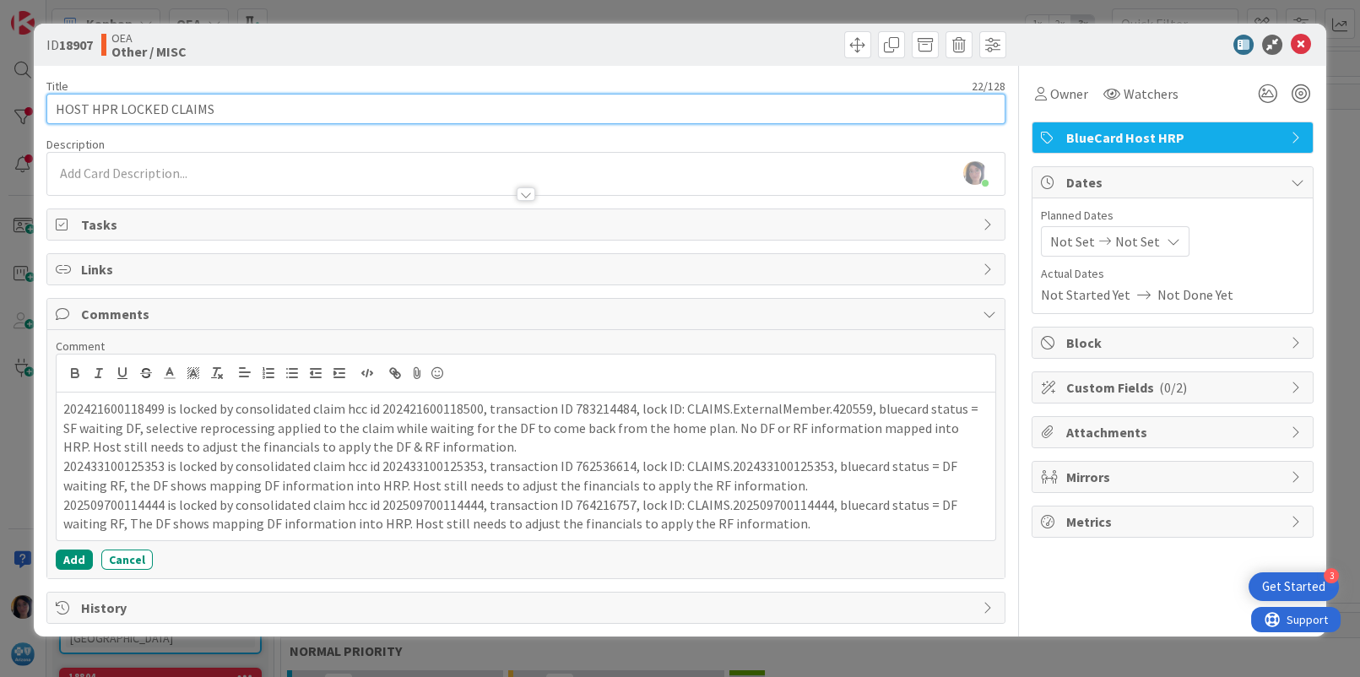
click at [57, 112] on input "HOST HPR LOCKED CLAIMS" at bounding box center [525, 109] width 958 height 30
paste input "INC0313354"
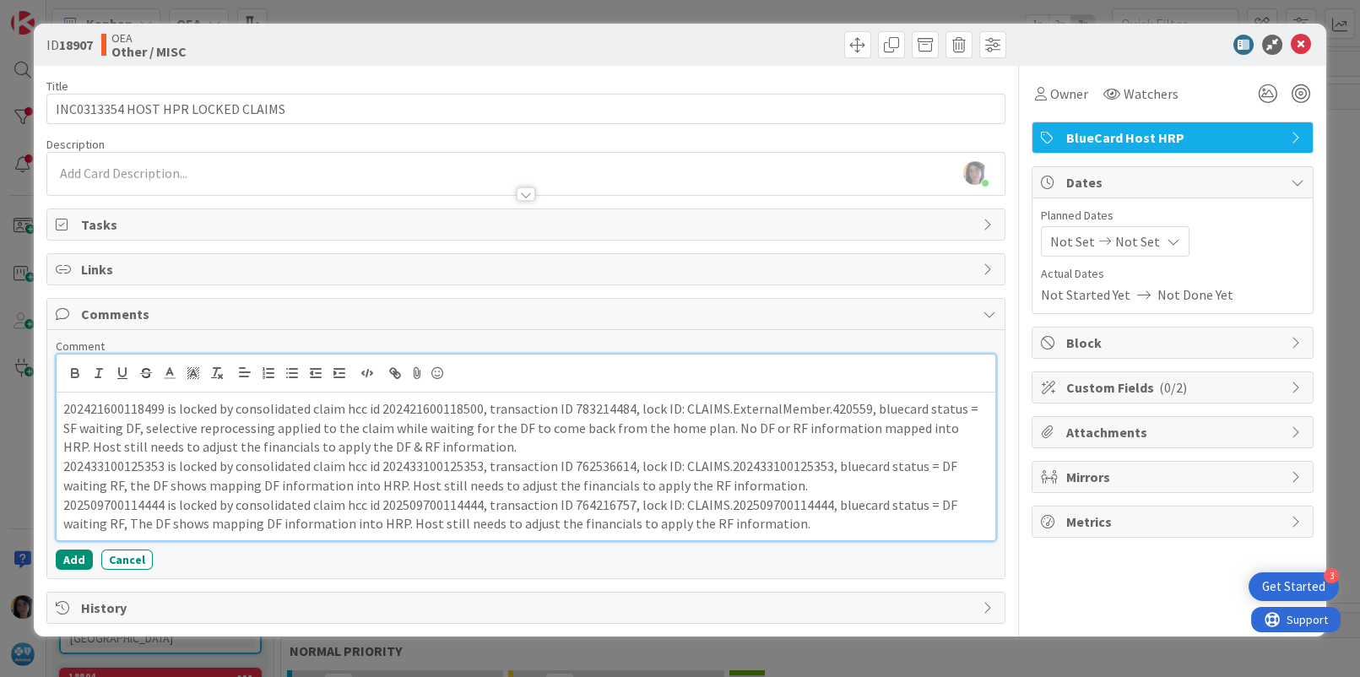
click at [122, 403] on p "202421600118499 is locked by consolidated claim hcc id 202421600118500, transac…" at bounding box center [525, 427] width 925 height 57
copy p "202421600118499"
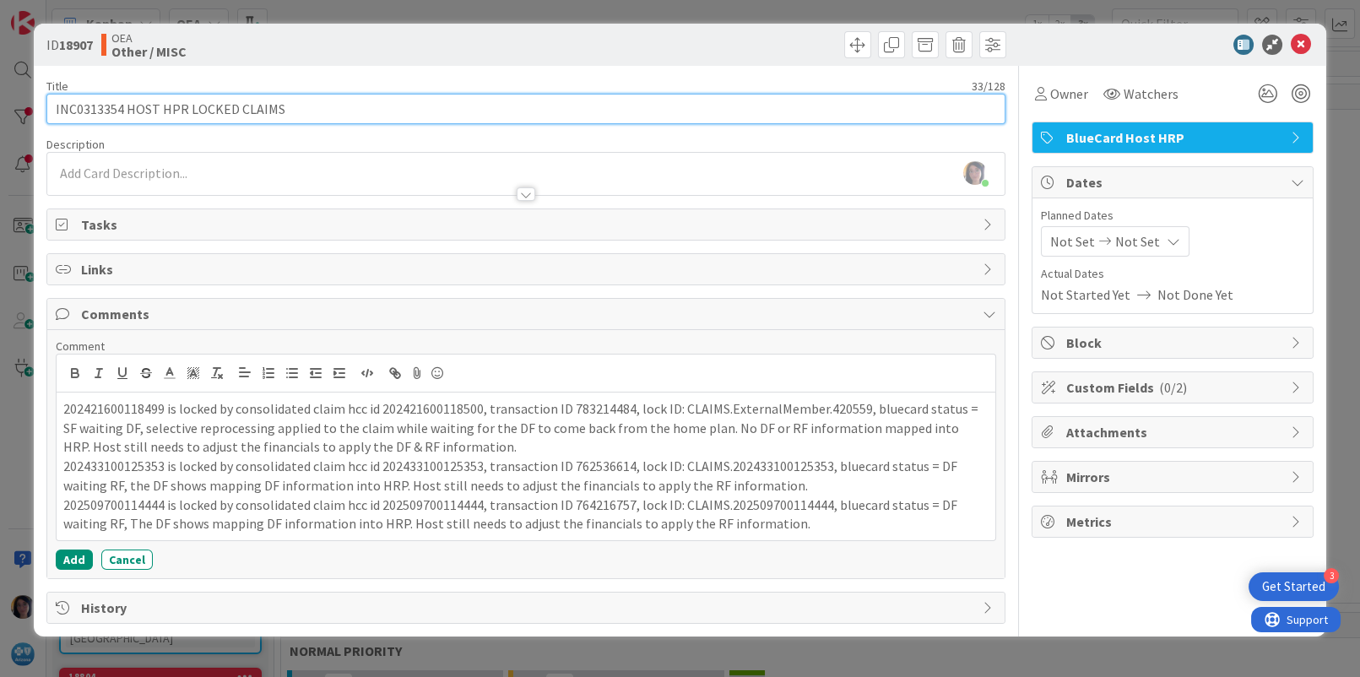
click at [340, 103] on input "INC0313354 HOST HPR LOCKED CLAIMS" at bounding box center [525, 109] width 958 height 30
paste input "202421600118499"
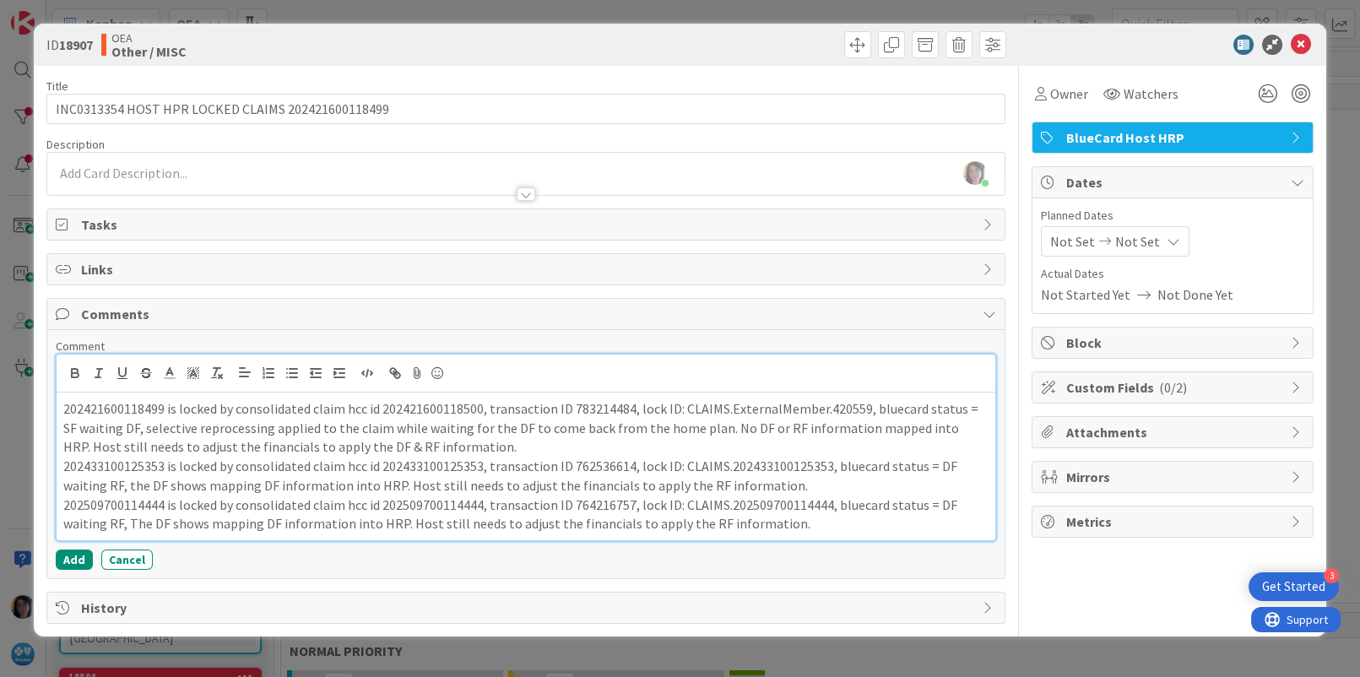
click at [124, 465] on p "202433100125353 is locked by consolidated claim hcc id 202433100125353, transac…" at bounding box center [525, 476] width 925 height 38
copy p "202433100125353"
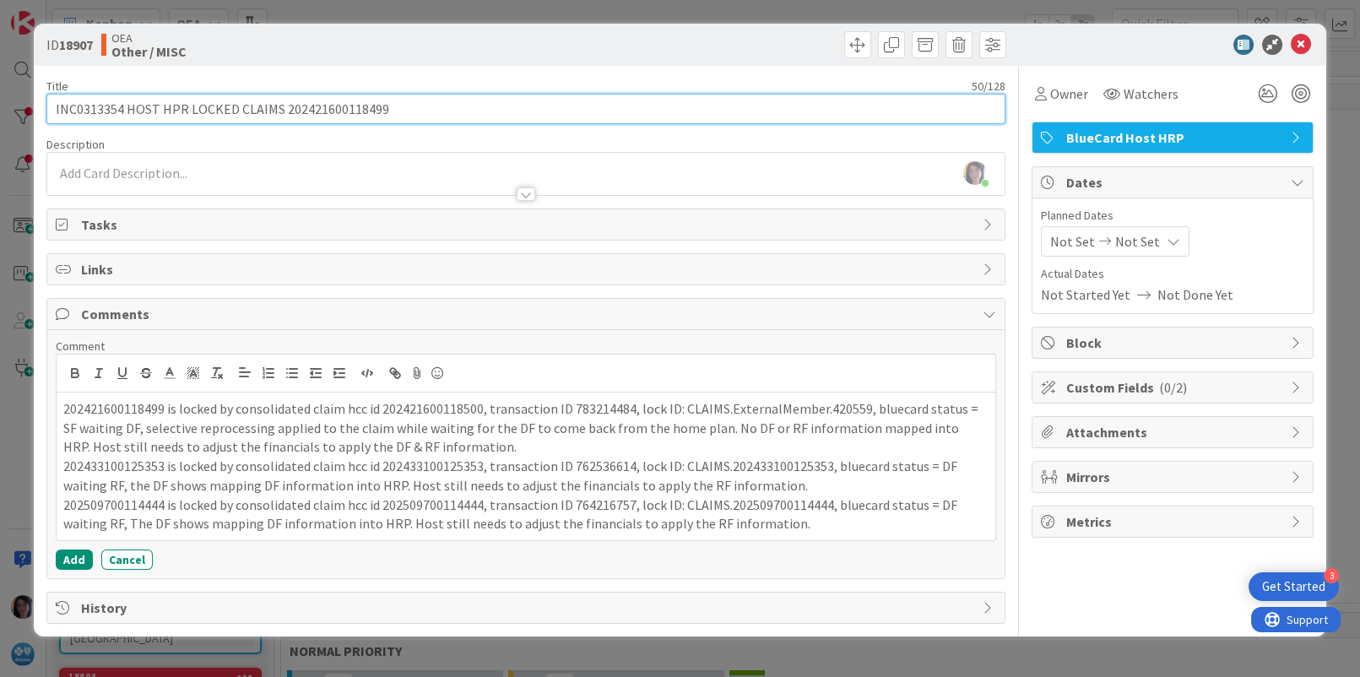
click at [423, 107] on input "INC0313354 HOST HPR LOCKED CLAIMS 202421600118499" at bounding box center [525, 109] width 958 height 30
paste input "202433100125353"
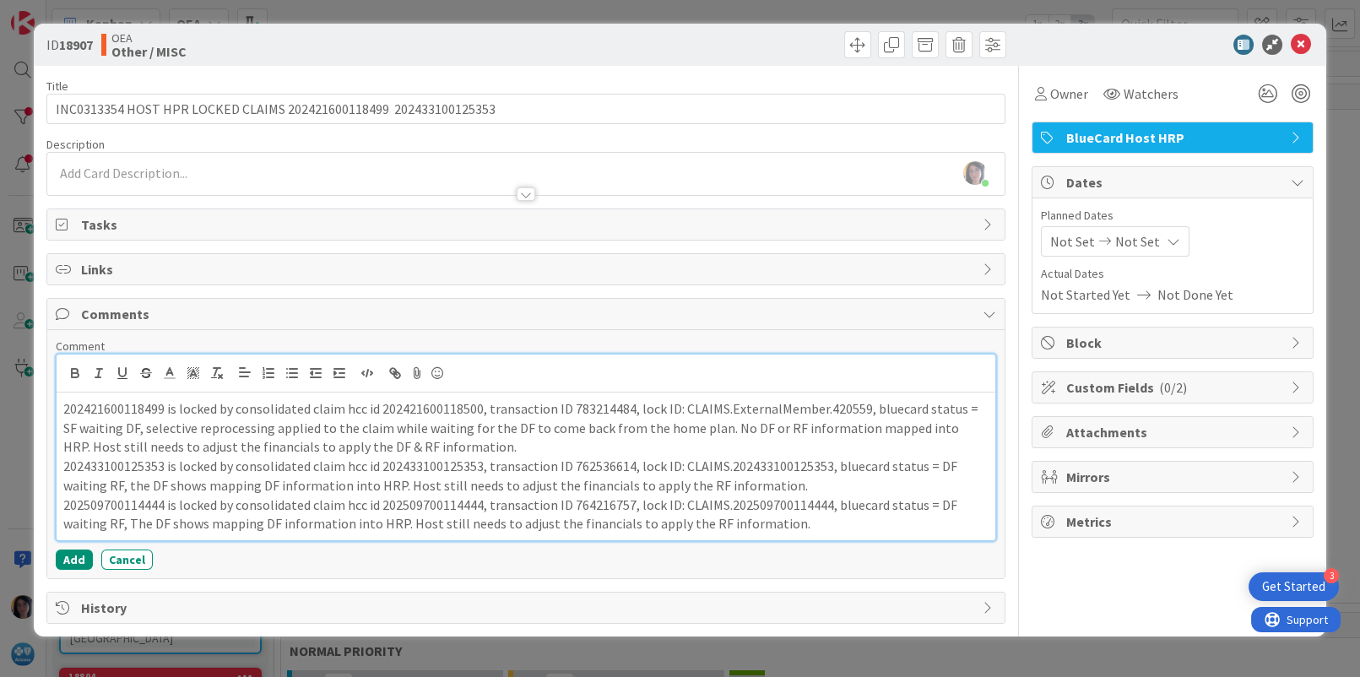
click at [127, 501] on p "202509700114444 is locked by consolidated claim hcc id 202509700114444, transac…" at bounding box center [525, 515] width 925 height 38
copy p "202509700114444"
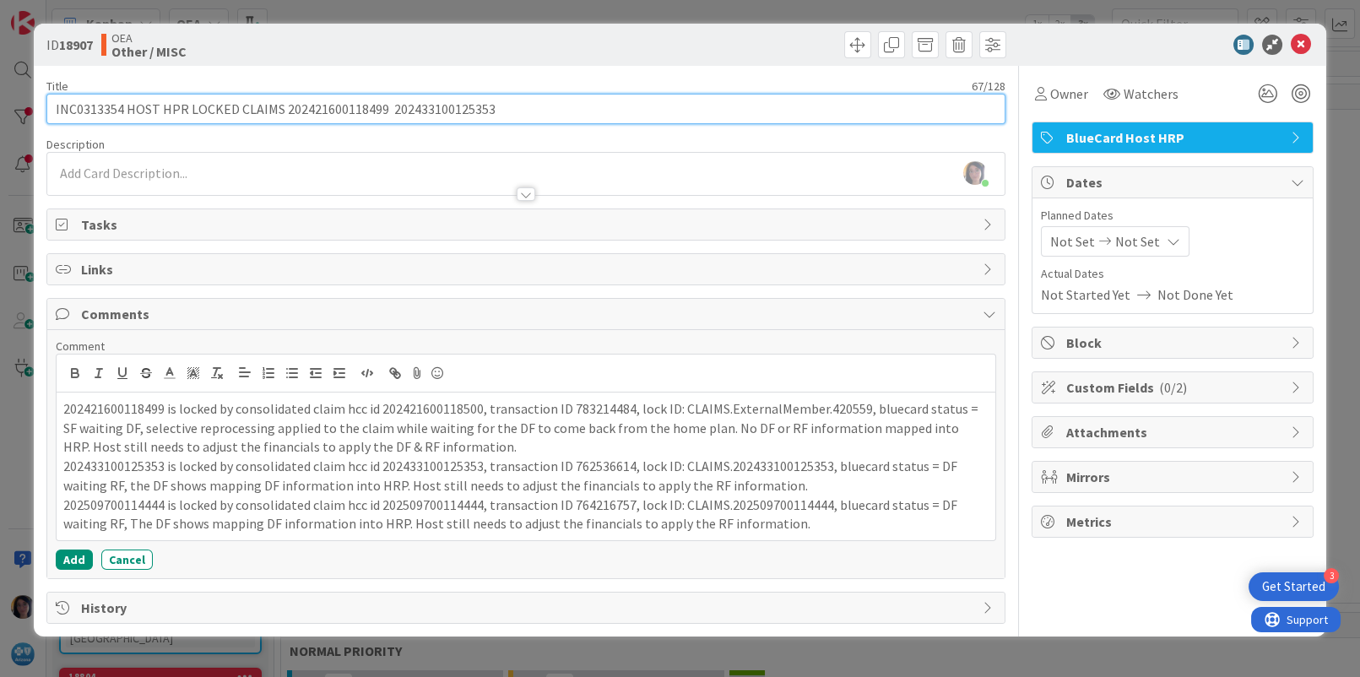
click at [510, 106] on input "INC0313354 HOST HPR LOCKED CLAIMS 202421600118499 202433100125353" at bounding box center [525, 109] width 958 height 30
paste input "202509700114444"
type input "INC0313354 HOST HPR LOCKED CLAIMS 202421600118499 202433100125353 2025097001144…"
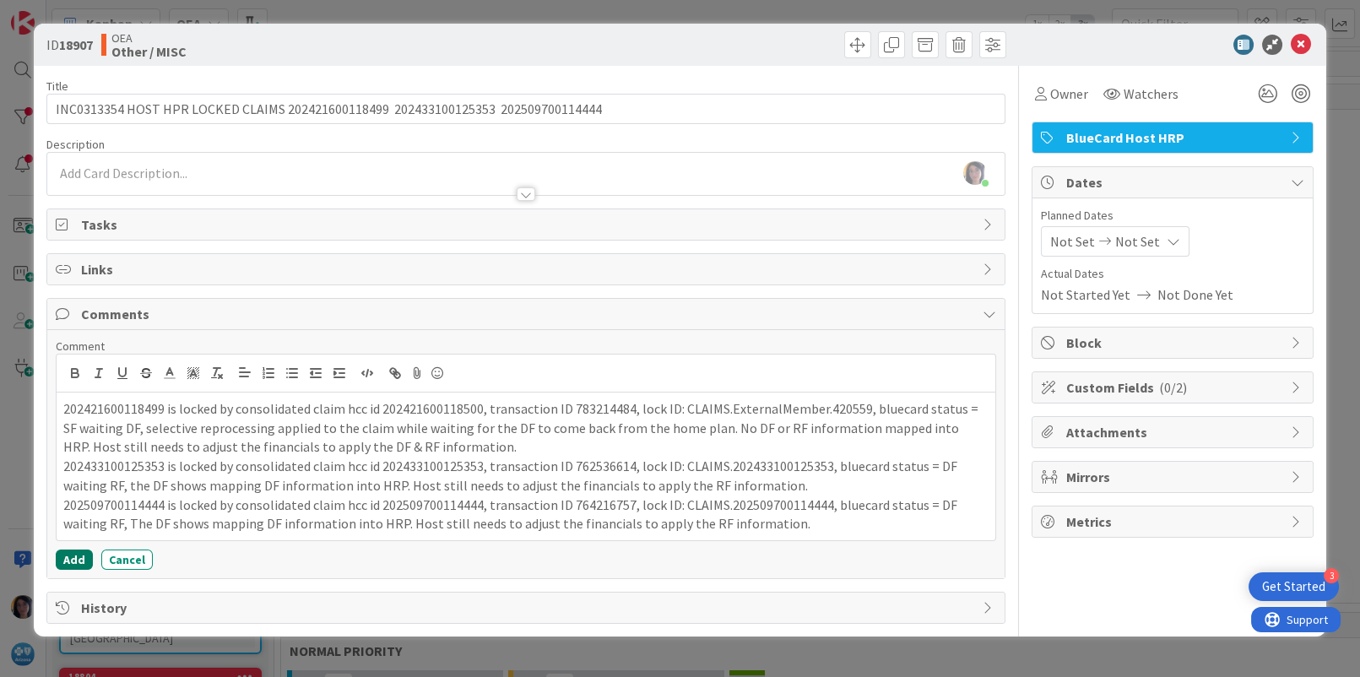
click at [71, 558] on button "Add" at bounding box center [74, 560] width 37 height 20
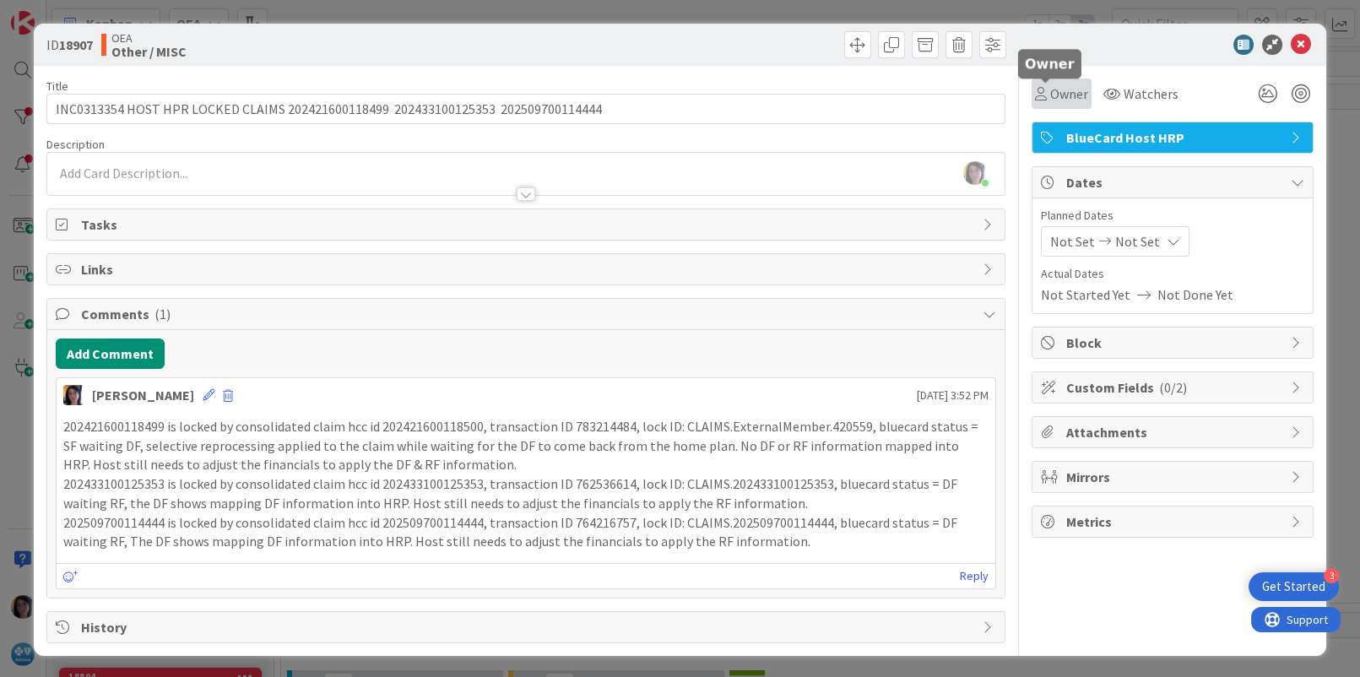
click at [1052, 93] on span "Owner" at bounding box center [1069, 94] width 38 height 20
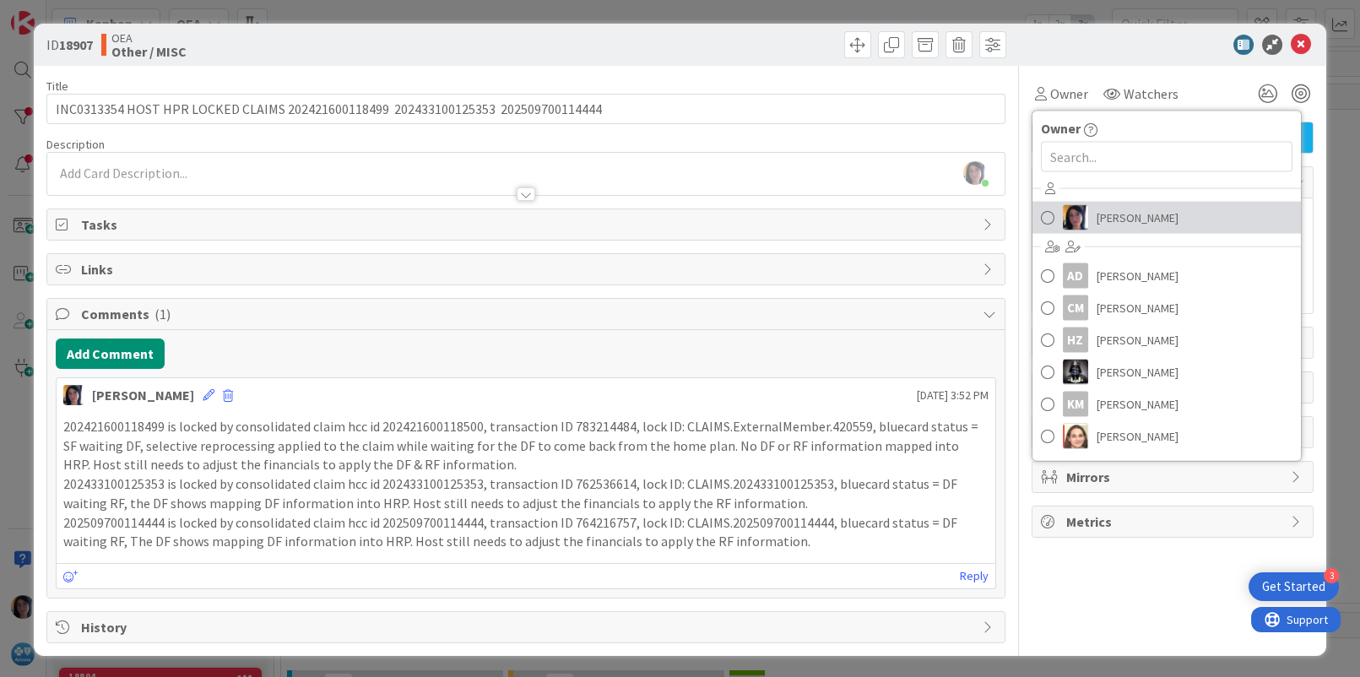
click at [1071, 209] on img at bounding box center [1075, 217] width 25 height 25
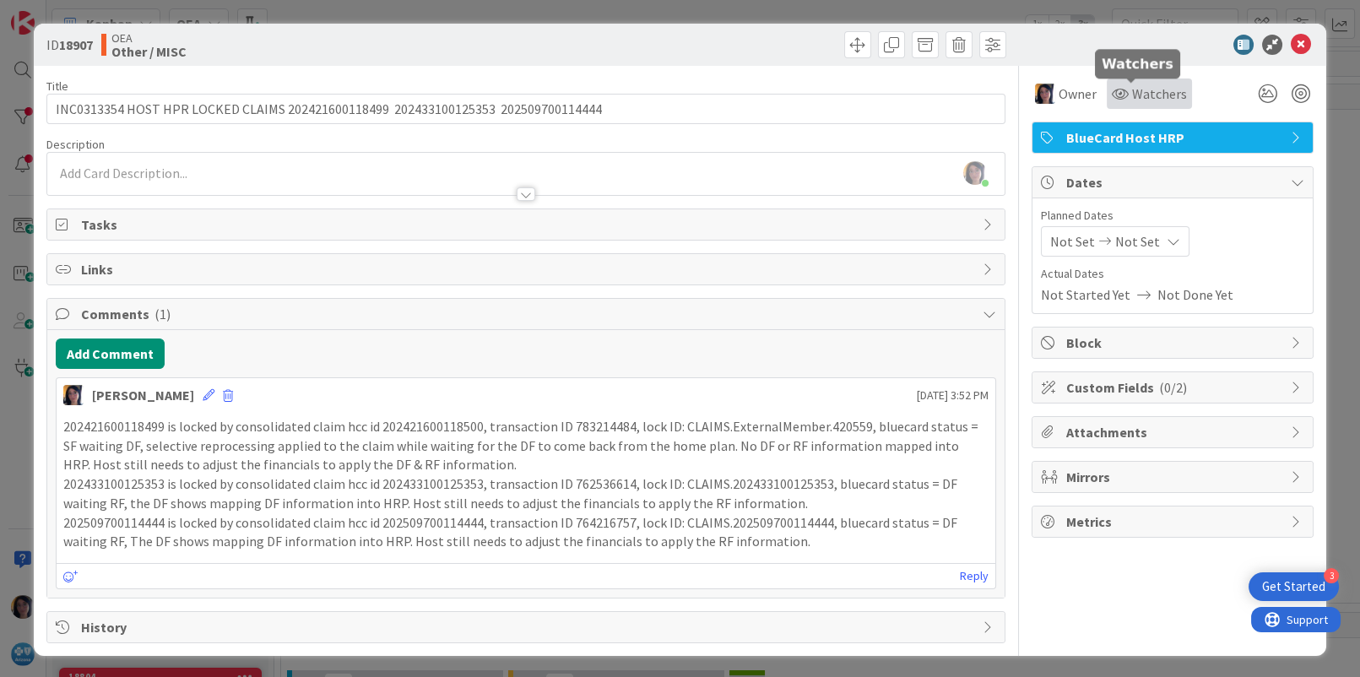
click at [1117, 82] on div "Watchers" at bounding box center [1149, 94] width 85 height 30
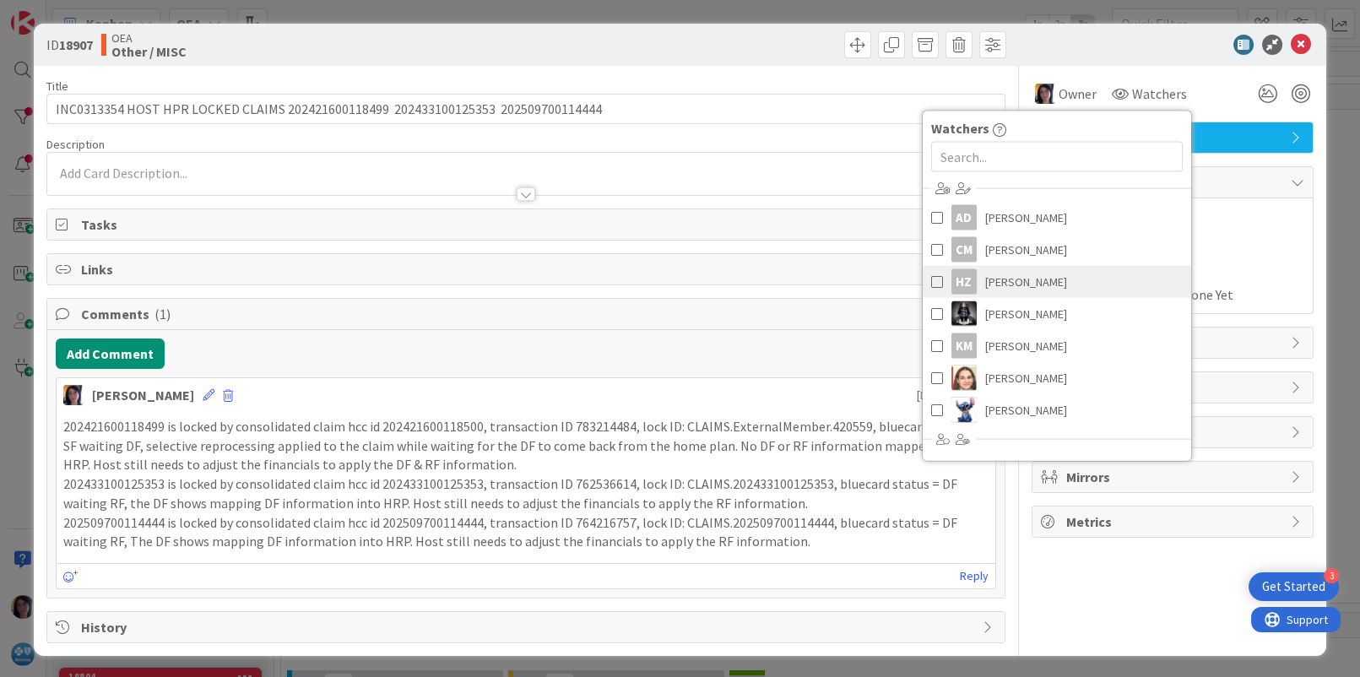
drag, startPoint x: 964, startPoint y: 282, endPoint x: 966, endPoint y: 296, distance: 14.5
click at [964, 282] on link "HZ [PERSON_NAME]" at bounding box center [1057, 282] width 269 height 32
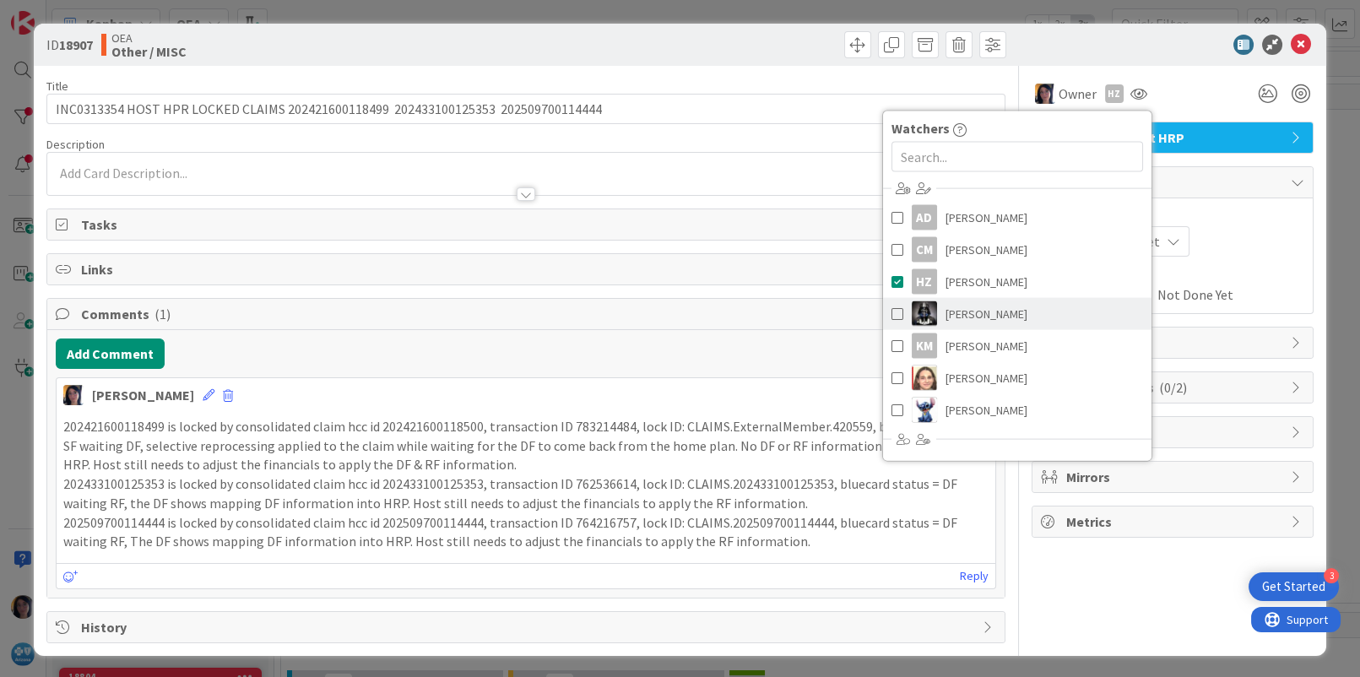
click at [967, 314] on span "[PERSON_NAME]" at bounding box center [987, 313] width 82 height 25
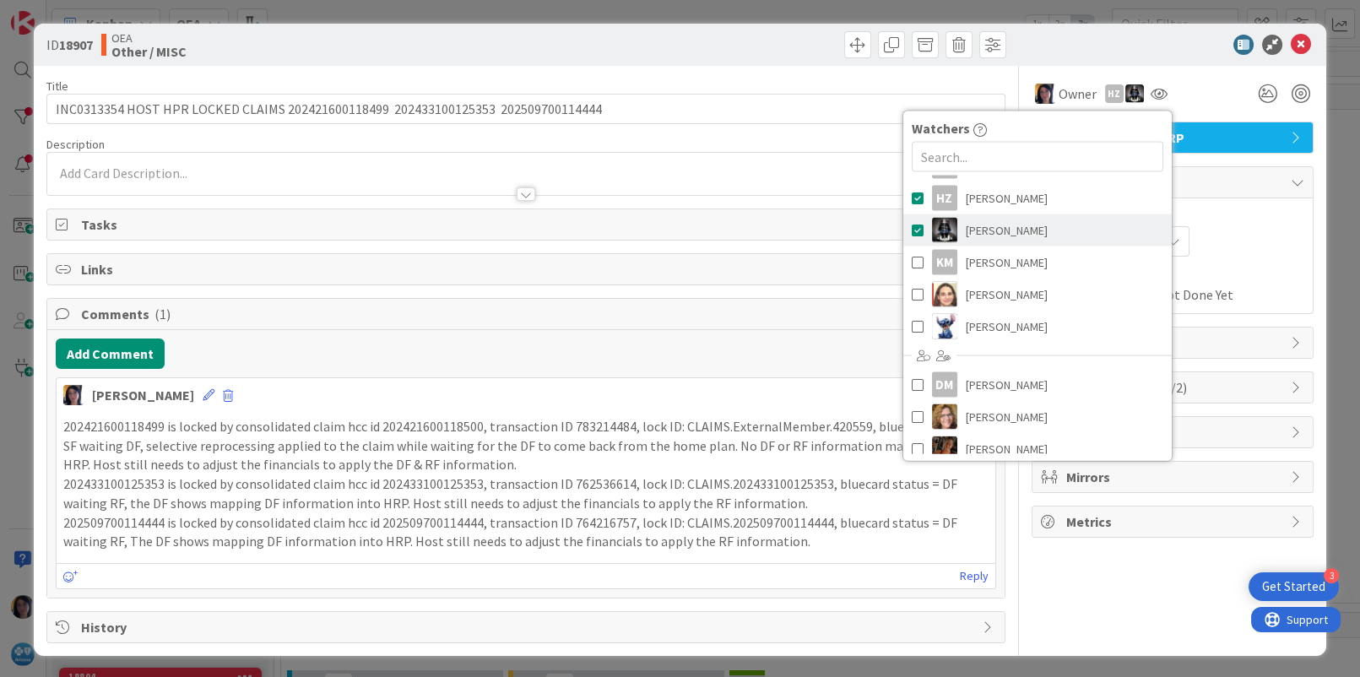
scroll to position [190, 0]
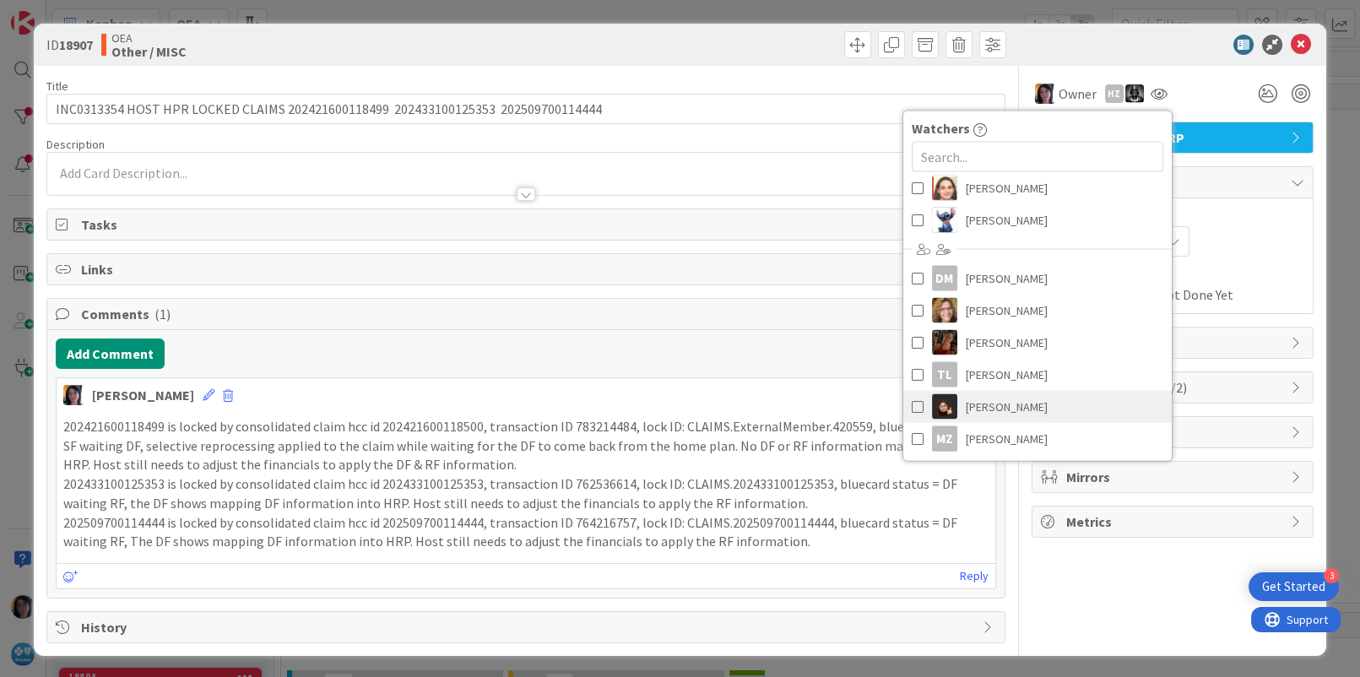
click at [974, 400] on span "[PERSON_NAME]" at bounding box center [1007, 406] width 82 height 25
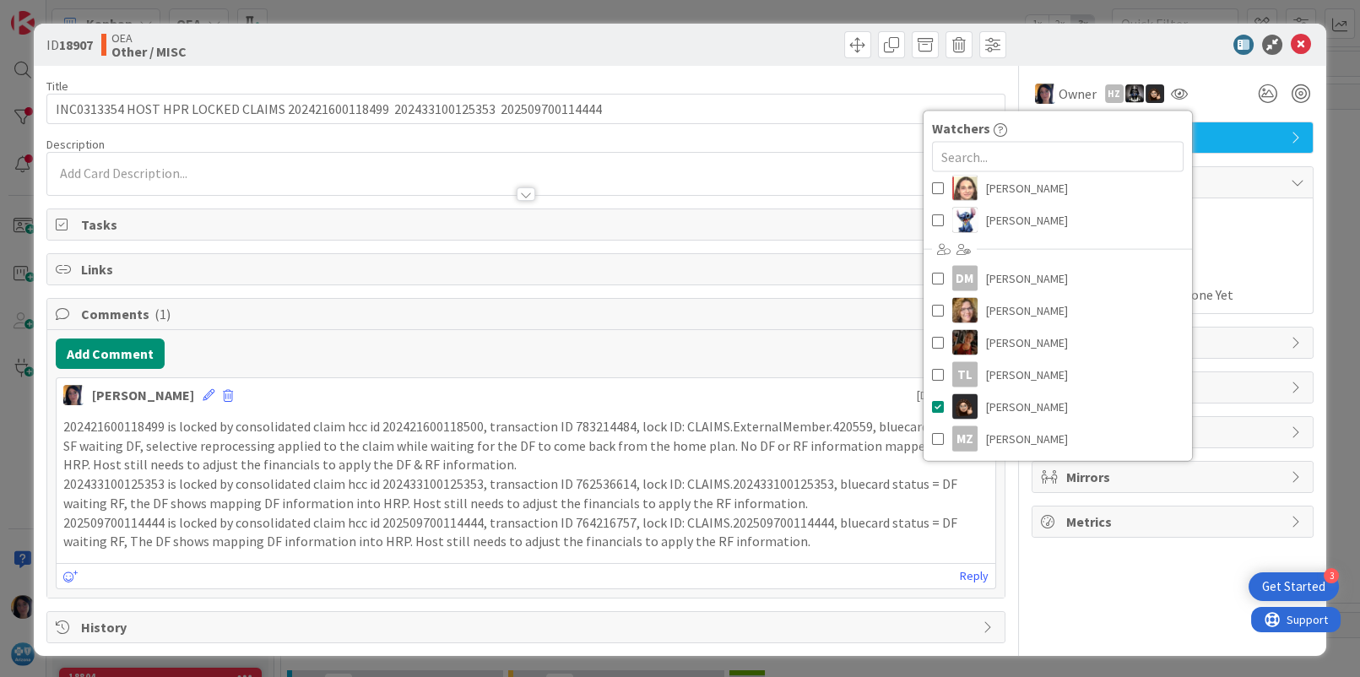
click at [1215, 261] on div "Planned Dates Not Set Not Set Actual Dates Not Started Yet Not Done Yet" at bounding box center [1172, 256] width 263 height 98
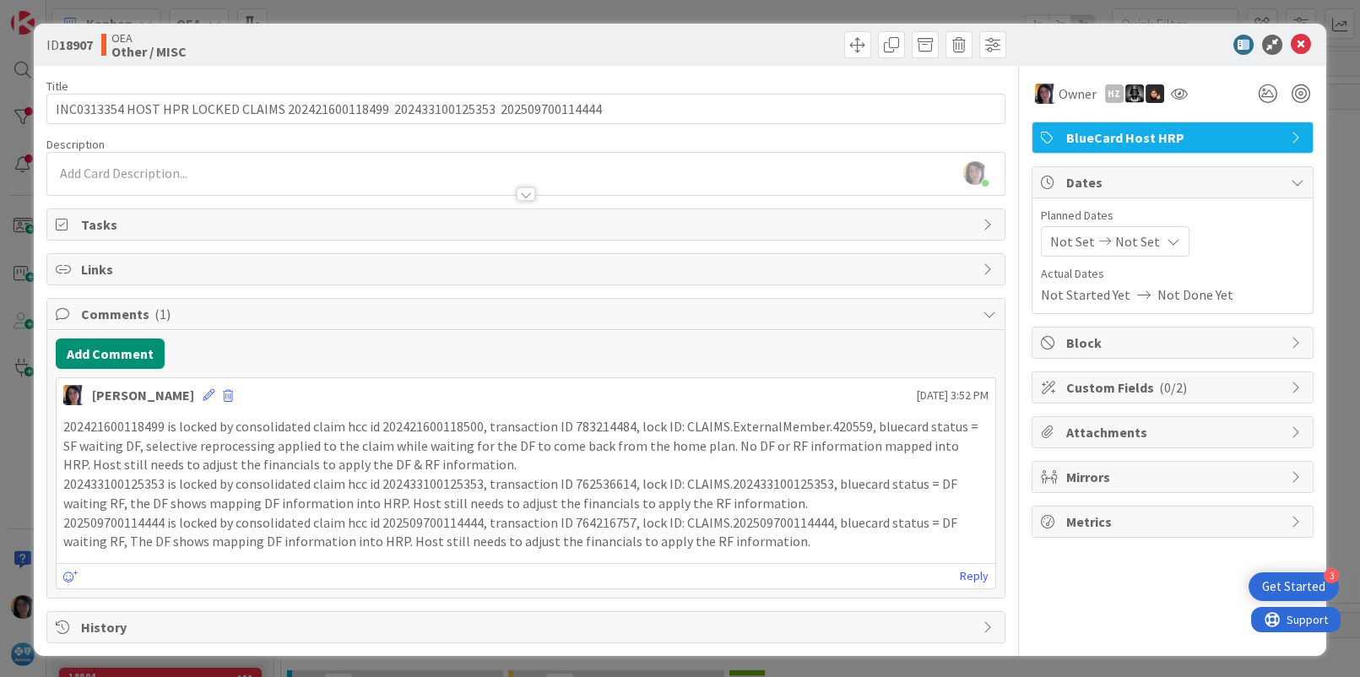
click at [1052, 232] on span "Not Set" at bounding box center [1072, 241] width 45 height 20
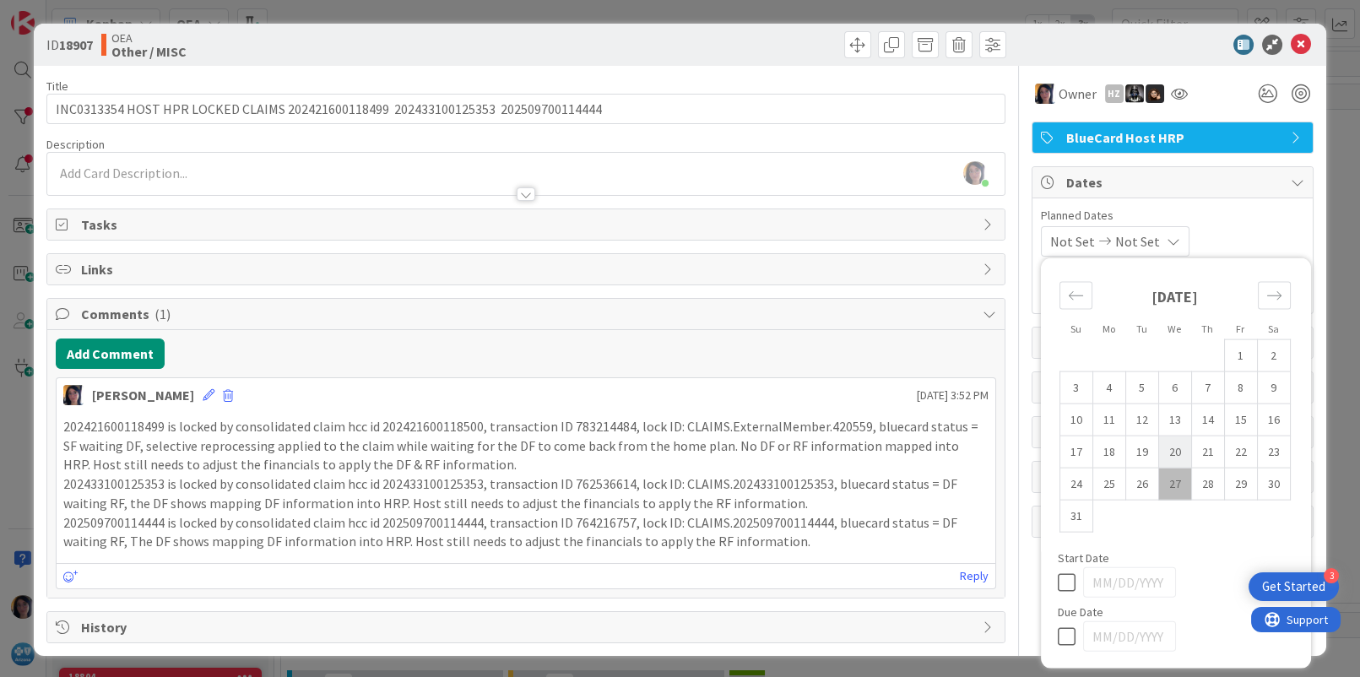
drag, startPoint x: 1156, startPoint y: 480, endPoint x: 1174, endPoint y: 442, distance: 41.2
click at [1159, 479] on td "27" at bounding box center [1175, 484] width 33 height 32
type input "[DATE]"
click at [1267, 293] on icon "Move forward to switch to the next month." at bounding box center [1275, 296] width 16 height 16
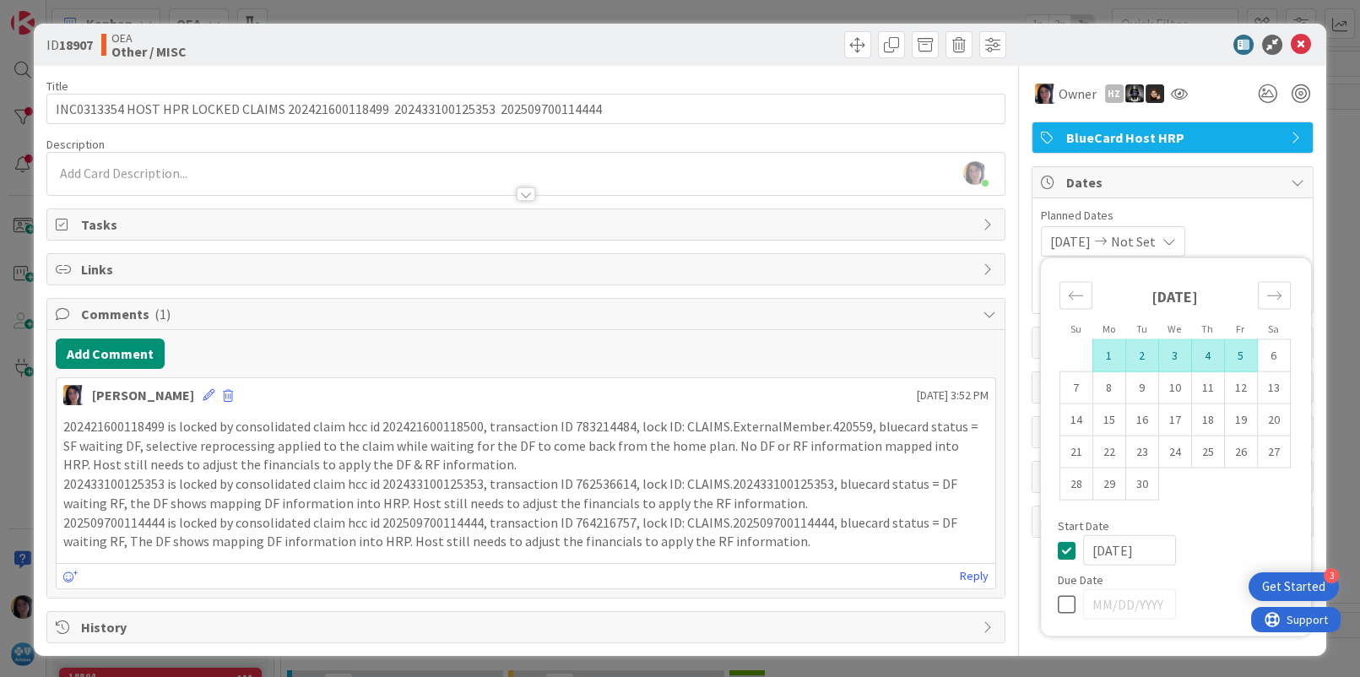
click at [1224, 349] on td "5" at bounding box center [1240, 355] width 33 height 32
type input "[DATE]"
click at [1217, 542] on div "[DATE]" at bounding box center [1188, 550] width 211 height 30
click at [1238, 226] on div "[DATE] [DATE] Su Mo Tu We Th Fr Sa [DATE] 1 2 3 4 5 6 7 8 9 10 11 12 13 14 15 1…" at bounding box center [1172, 241] width 263 height 30
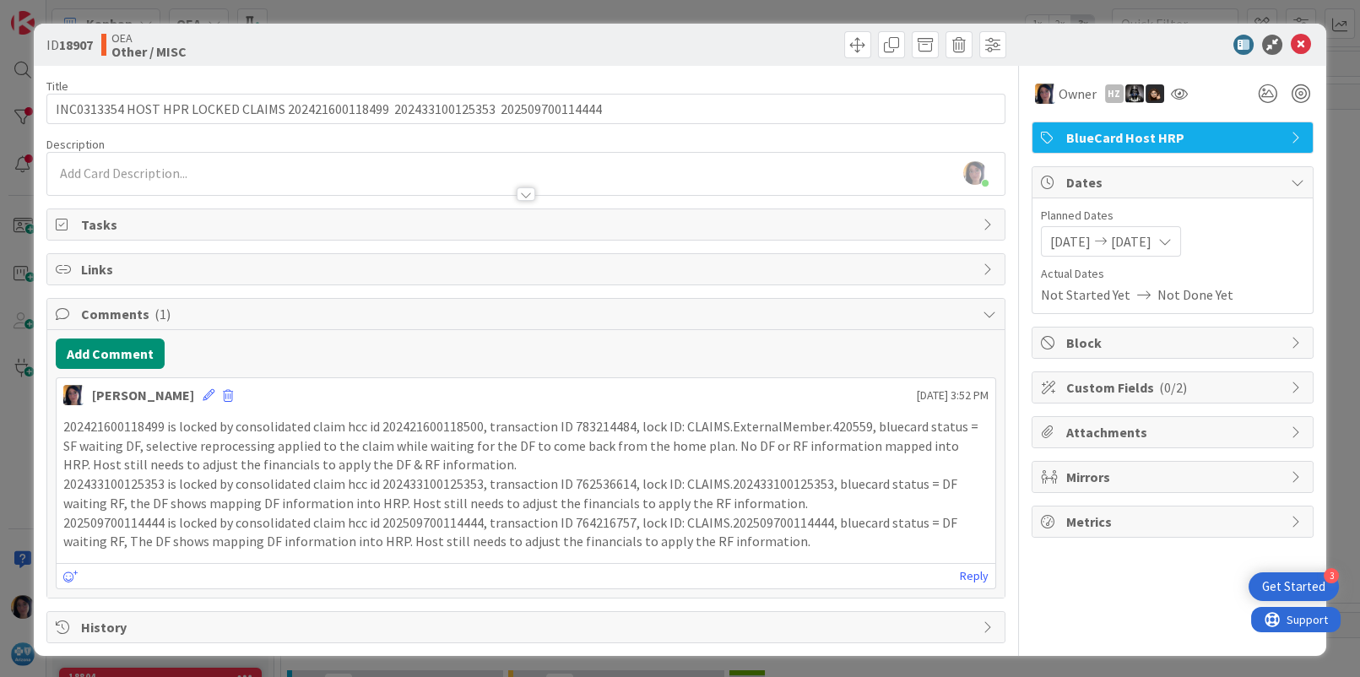
drag, startPoint x: 699, startPoint y: 220, endPoint x: 931, endPoint y: 140, distance: 245.4
click at [699, 220] on span "Tasks" at bounding box center [527, 224] width 893 height 20
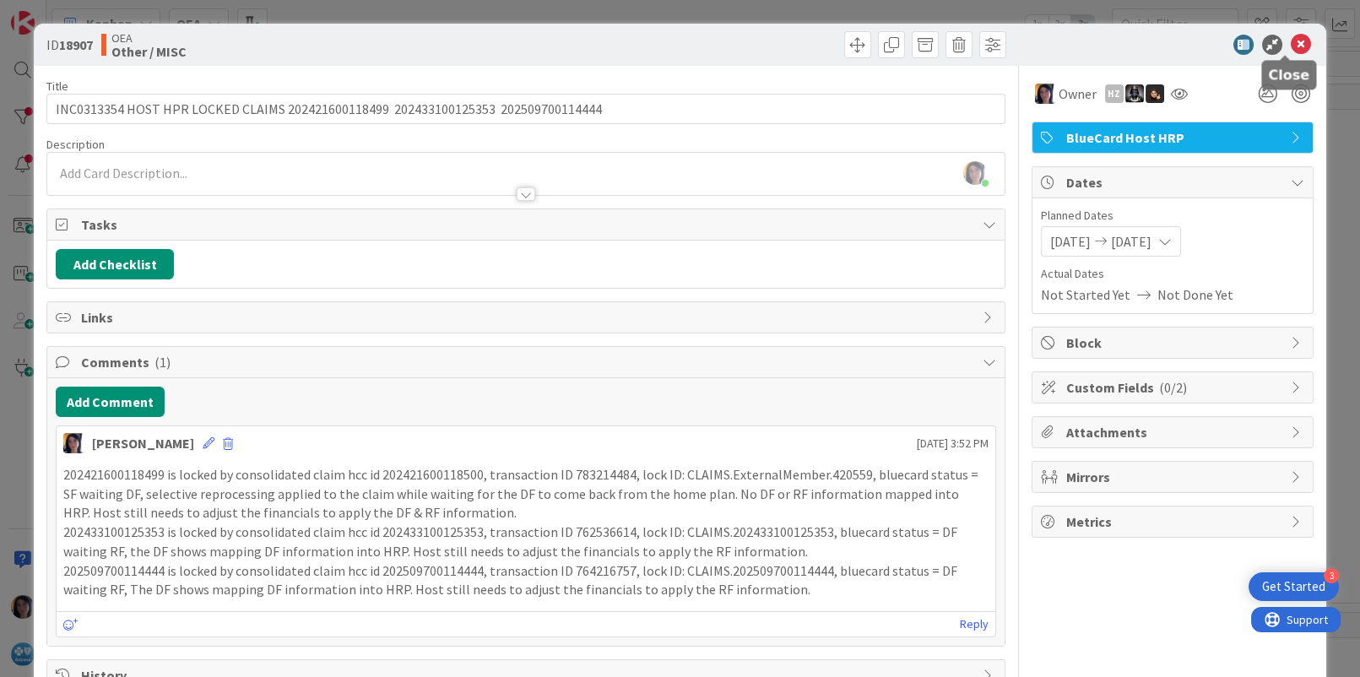
drag, startPoint x: 1288, startPoint y: 38, endPoint x: 1340, endPoint y: 104, distance: 84.1
click at [1291, 40] on icon at bounding box center [1301, 45] width 20 height 20
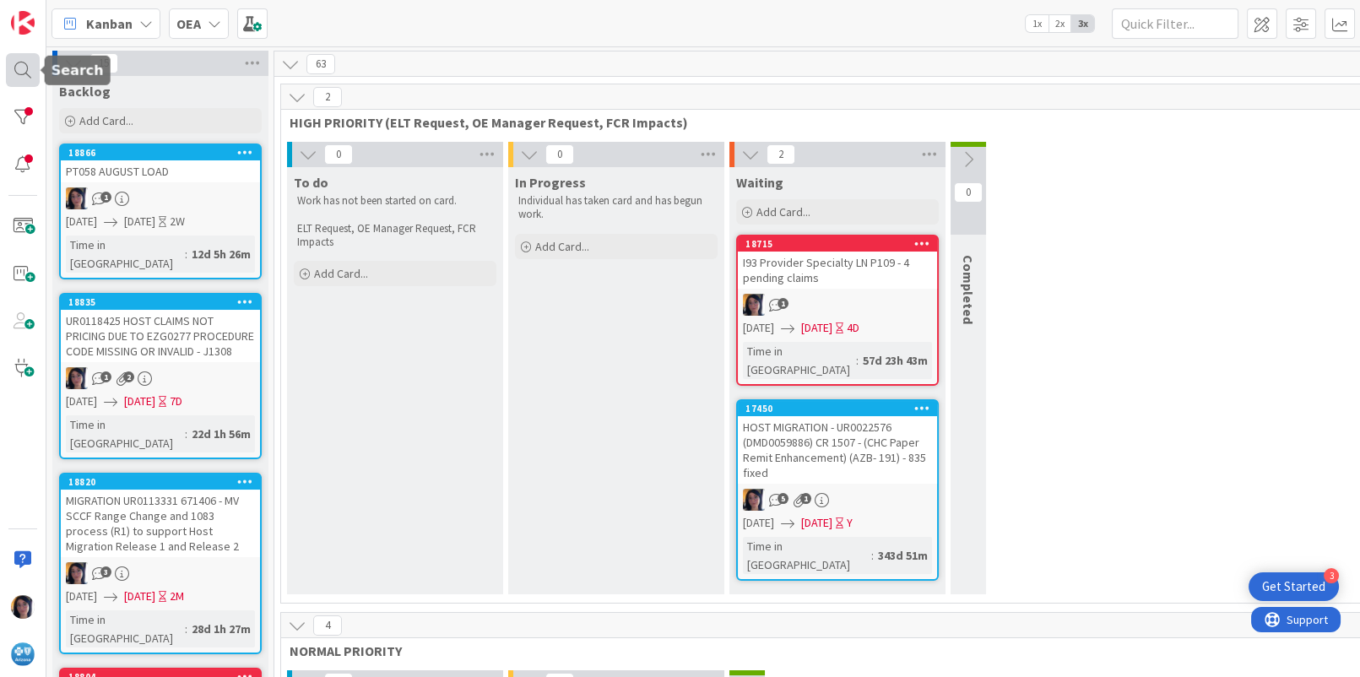
click at [16, 67] on div at bounding box center [23, 70] width 34 height 34
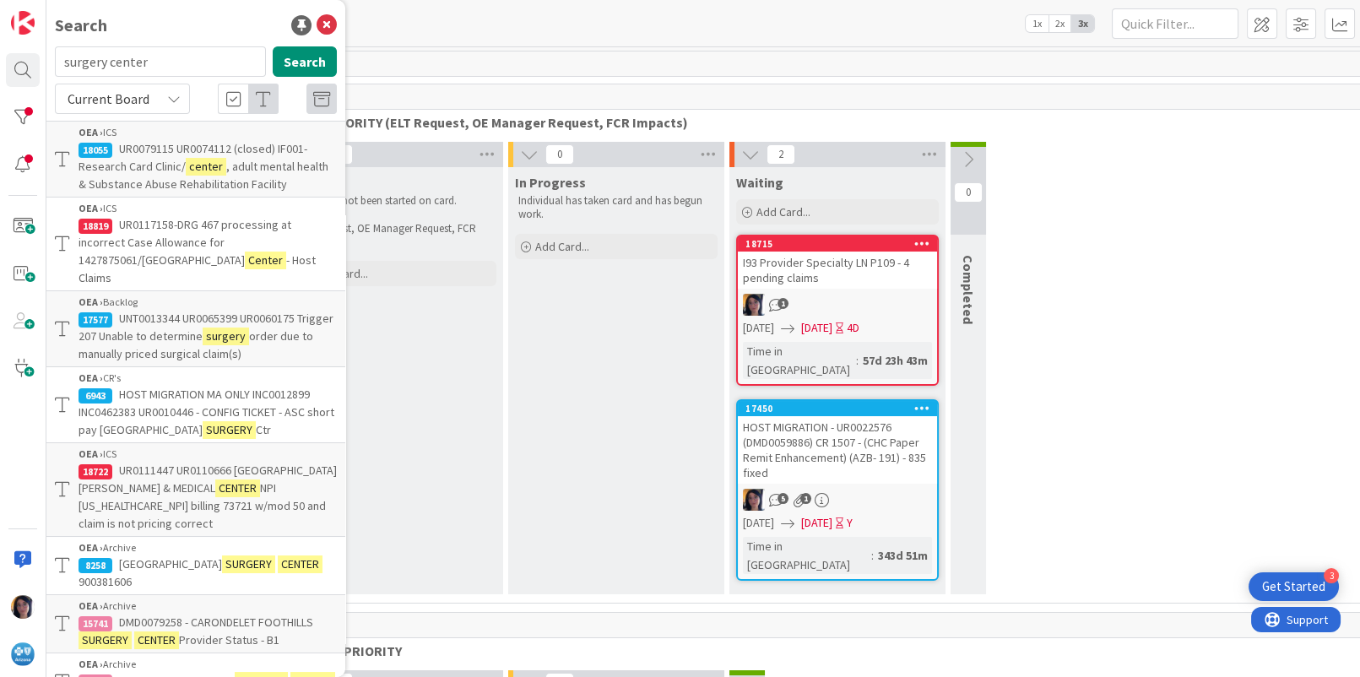
drag, startPoint x: 161, startPoint y: 64, endPoint x: 70, endPoint y: 78, distance: 92.2
click at [55, 60] on input "surgery center" at bounding box center [160, 61] width 211 height 30
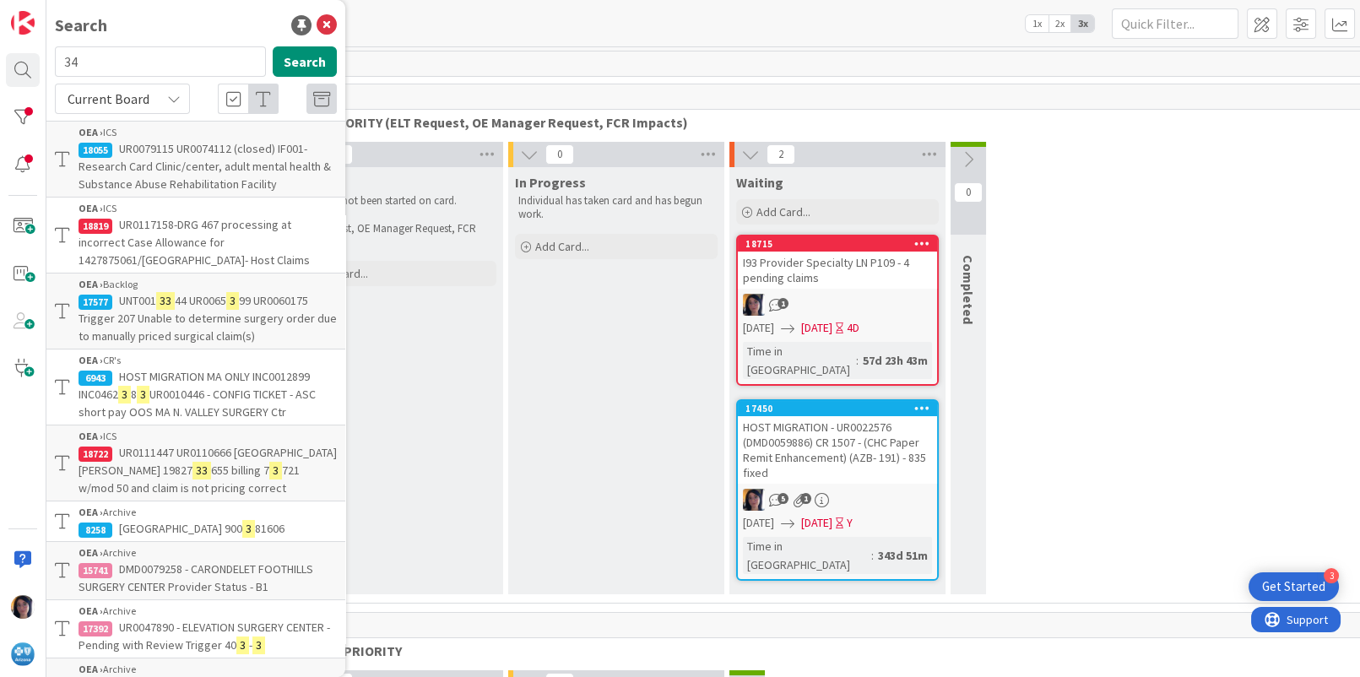
type input "34"
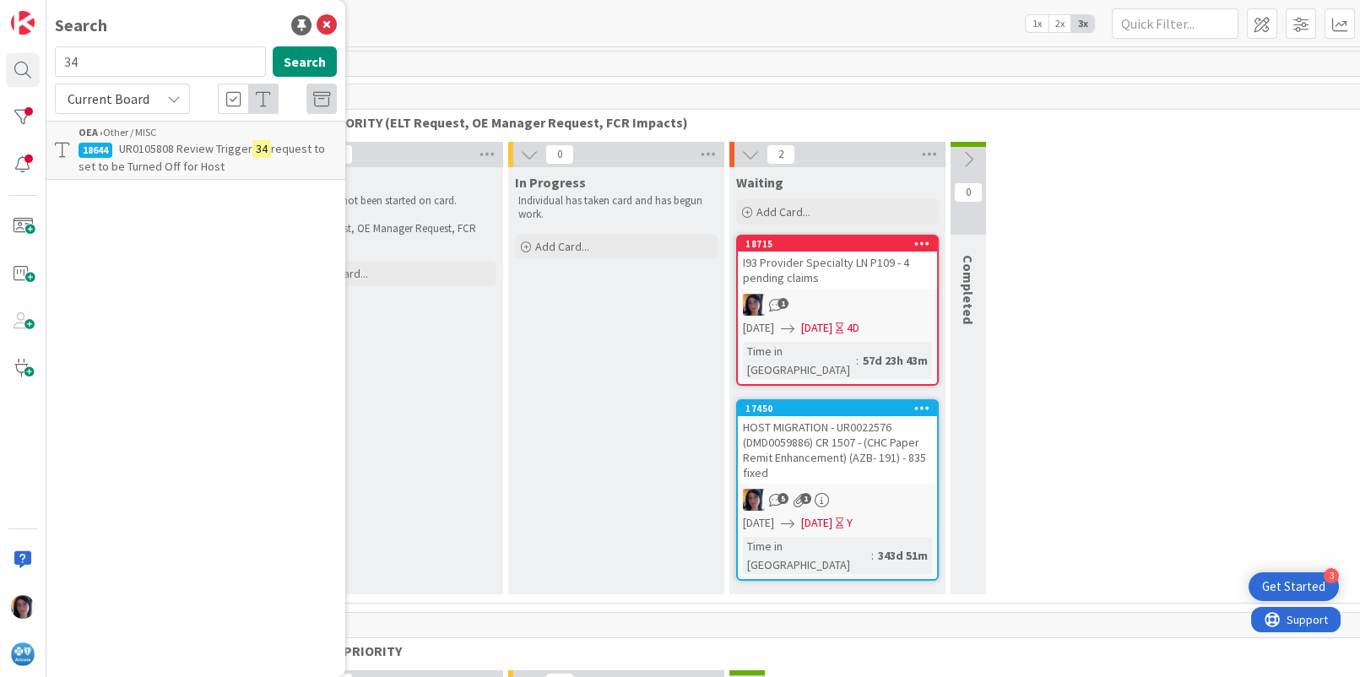
click at [215, 155] on span "UR0105808 Review Trigger" at bounding box center [185, 148] width 133 height 15
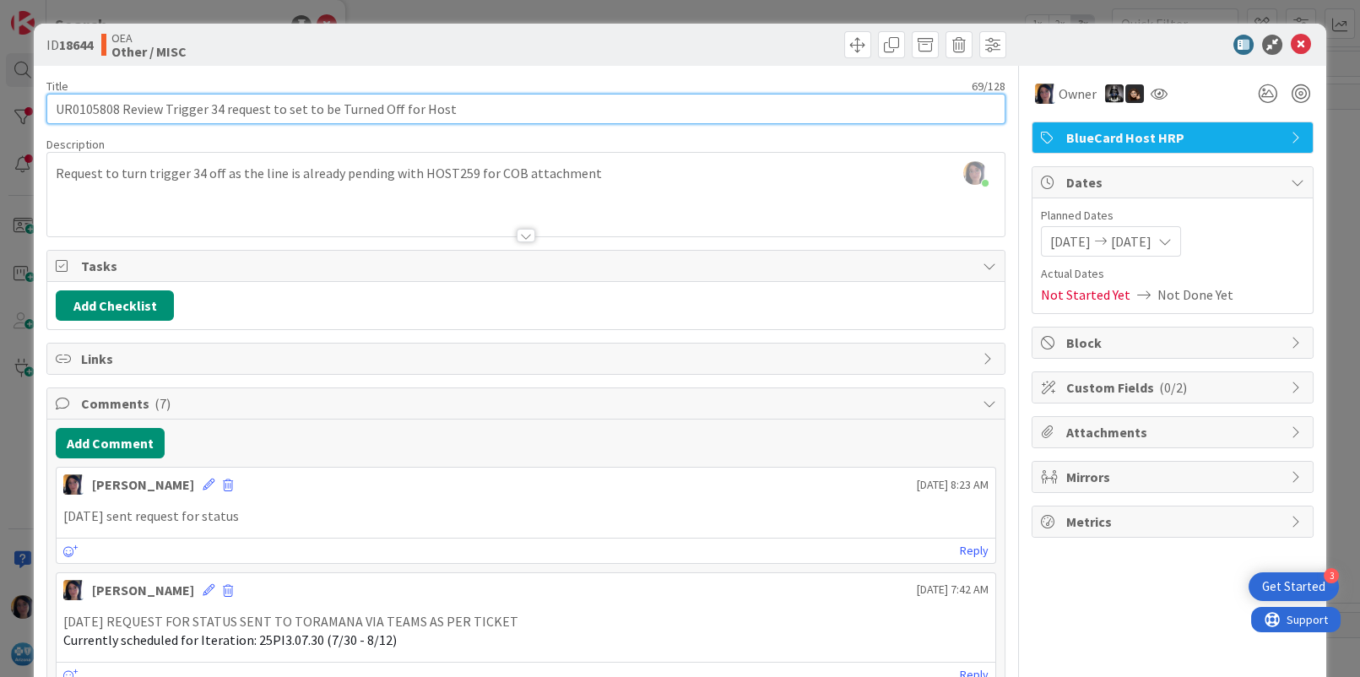
click at [95, 108] on input "UR0105808 Review Trigger 34 request to set to be Turned Off for Host" at bounding box center [525, 109] width 958 height 30
click at [95, 109] on input "UR0105808 Review Trigger 34 request to set to be Turned Off for Host" at bounding box center [525, 109] width 958 height 30
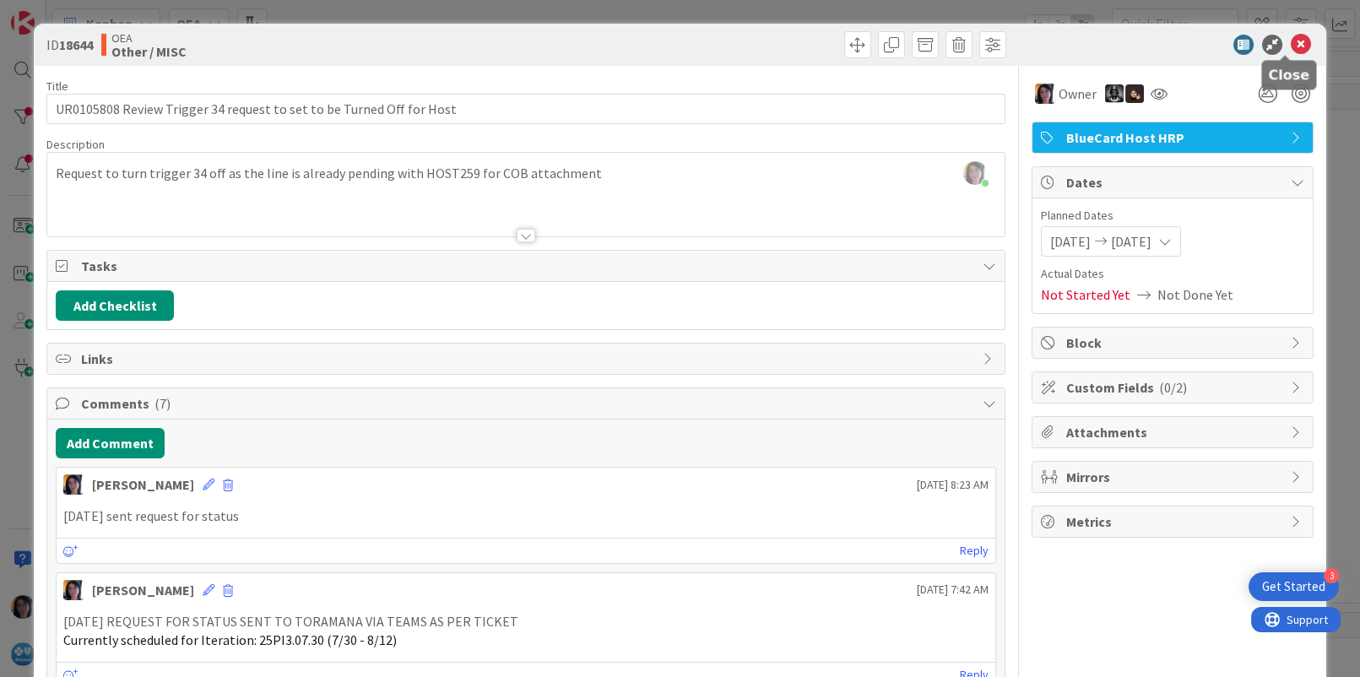
click at [1291, 41] on icon at bounding box center [1301, 45] width 20 height 20
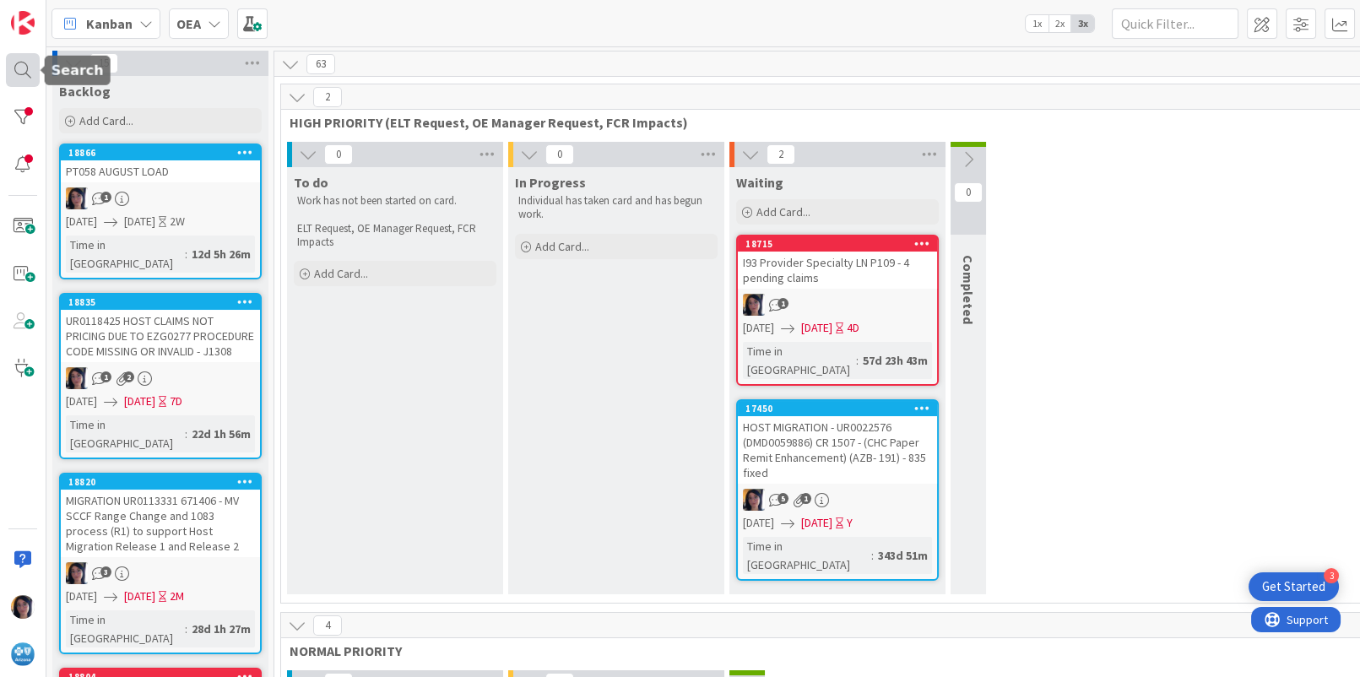
click at [16, 71] on div at bounding box center [23, 70] width 34 height 34
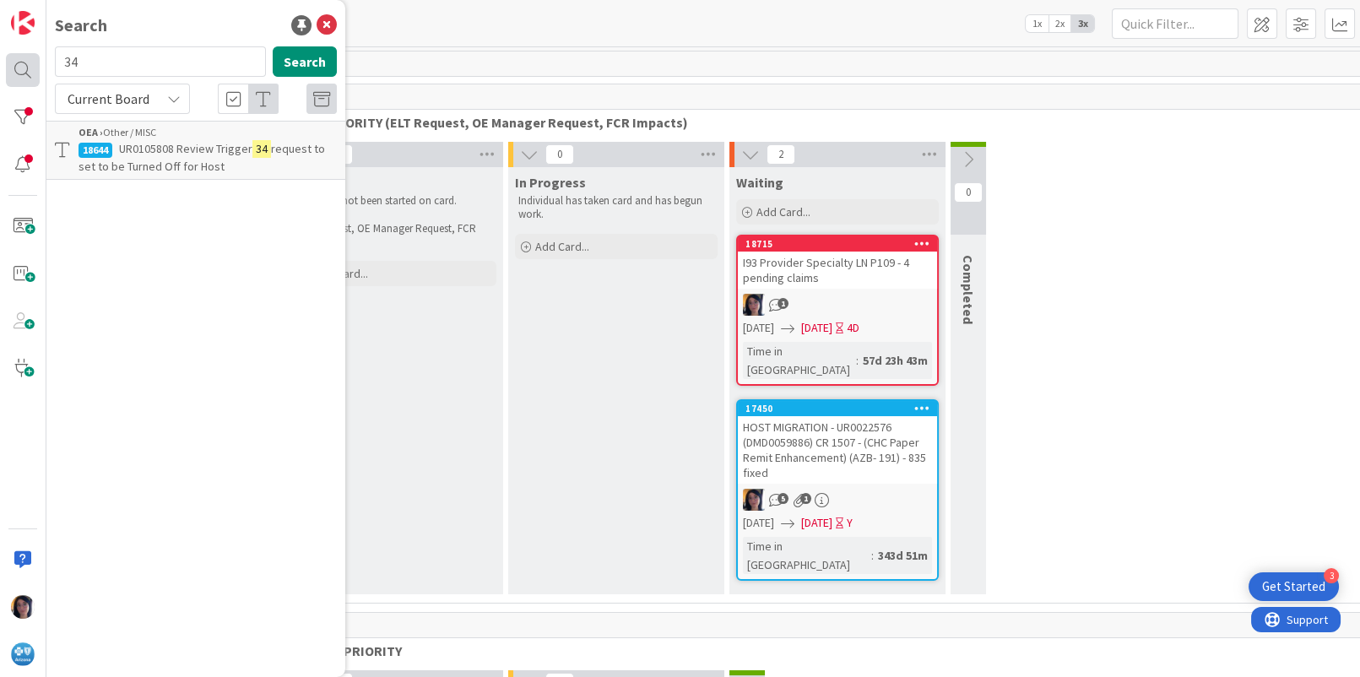
drag, startPoint x: 135, startPoint y: 67, endPoint x: 24, endPoint y: 63, distance: 111.5
click at [24, 63] on div "Search 34 Search Current Board OEA › Other / MISC 18644 UR0105808 Review Trigge…" at bounding box center [23, 338] width 46 height 677
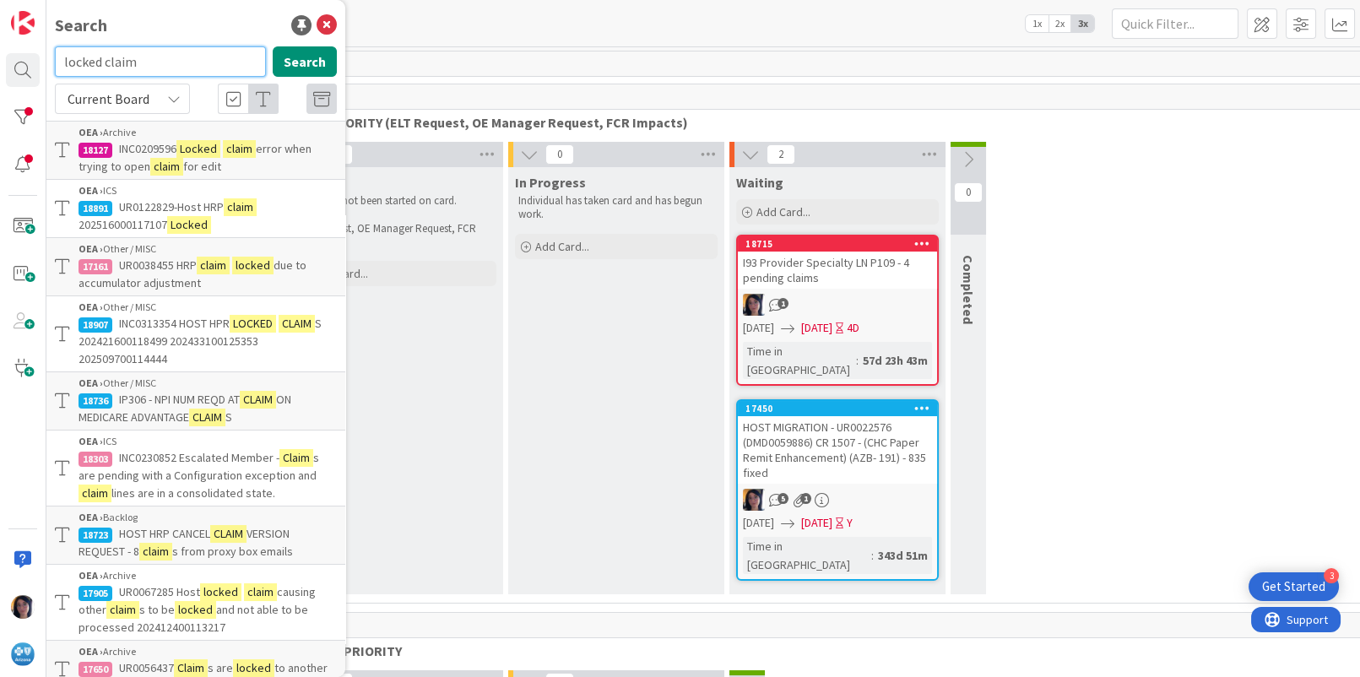
click at [64, 62] on input "locked claim" at bounding box center [160, 61] width 211 height 30
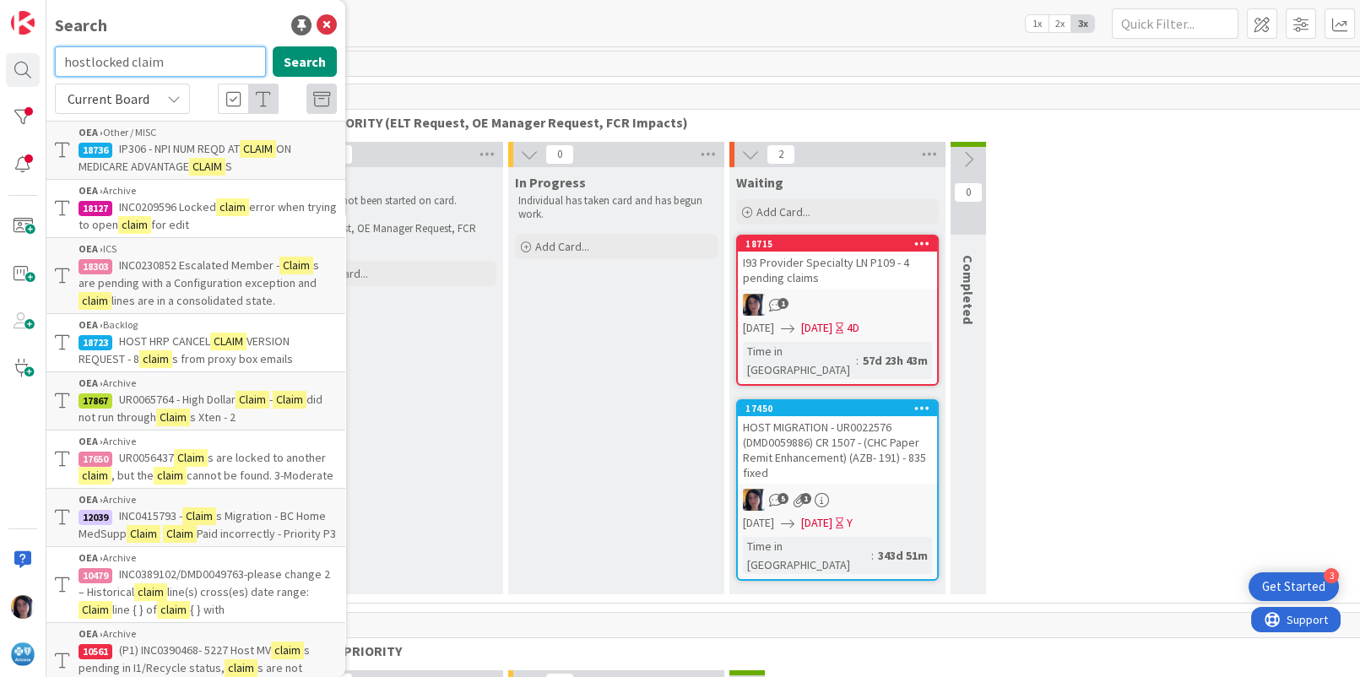
click at [88, 61] on input "hostlocked claim" at bounding box center [160, 61] width 211 height 30
type input "host locked claim"
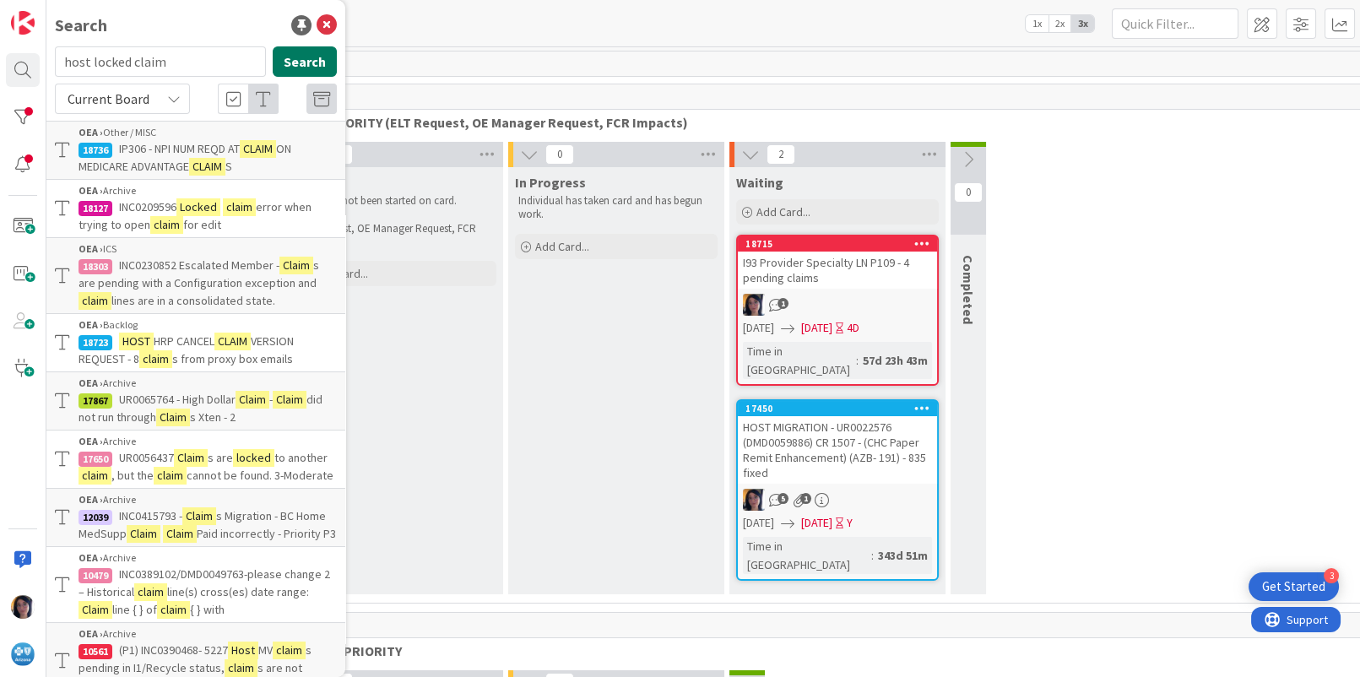
click at [290, 57] on button "Search" at bounding box center [305, 61] width 64 height 30
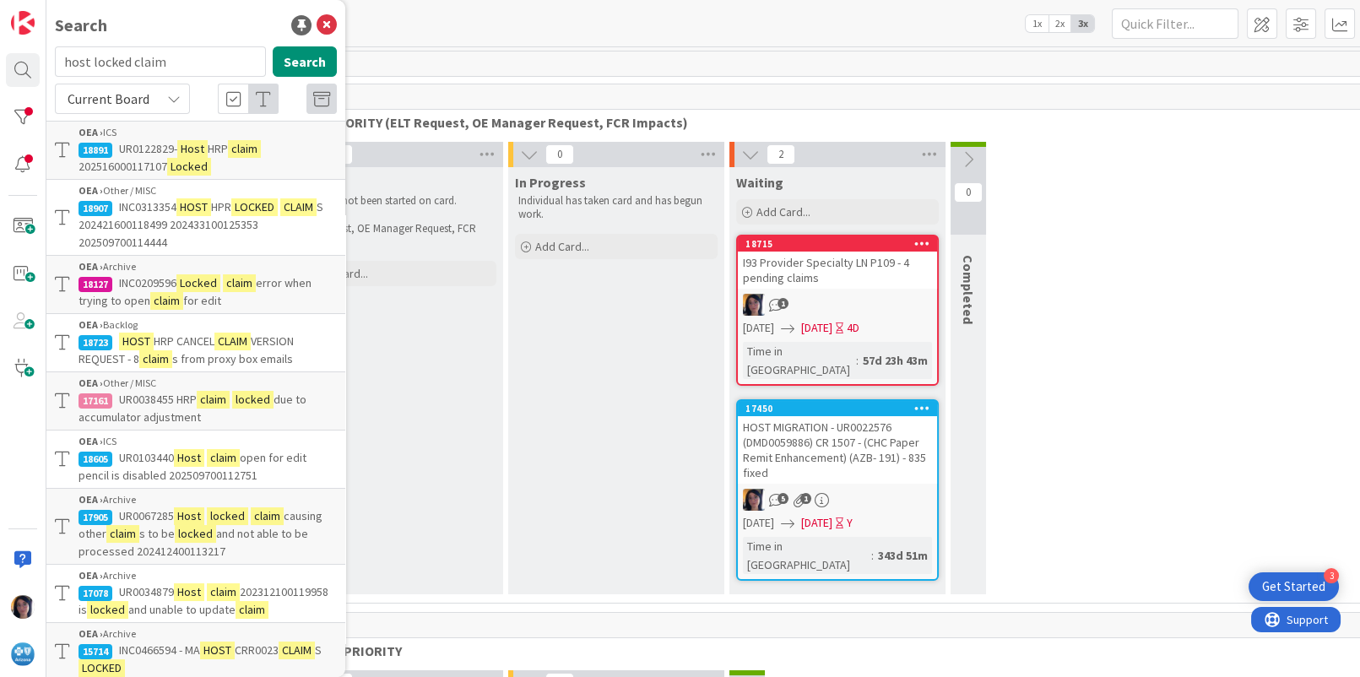
click at [184, 216] on span "S 202421600118499 202433100125353 202509700114444" at bounding box center [201, 224] width 245 height 51
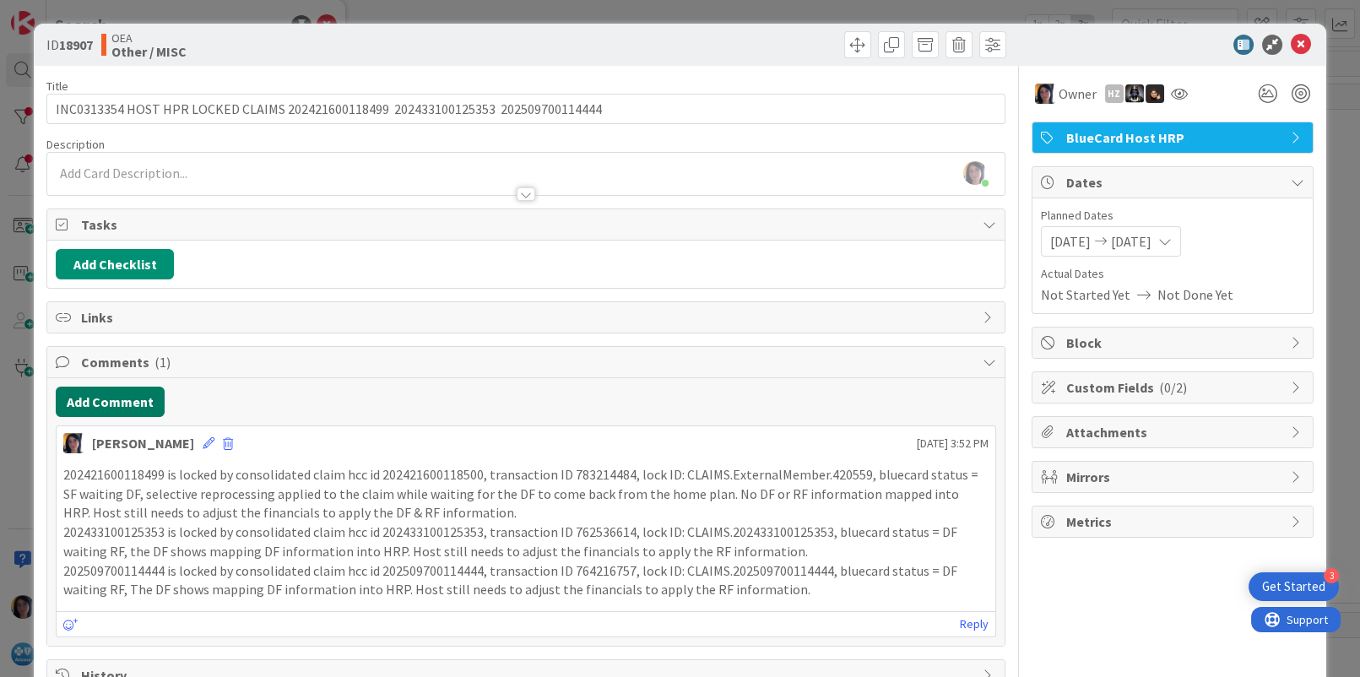
click at [101, 404] on button "Add Comment" at bounding box center [110, 402] width 109 height 30
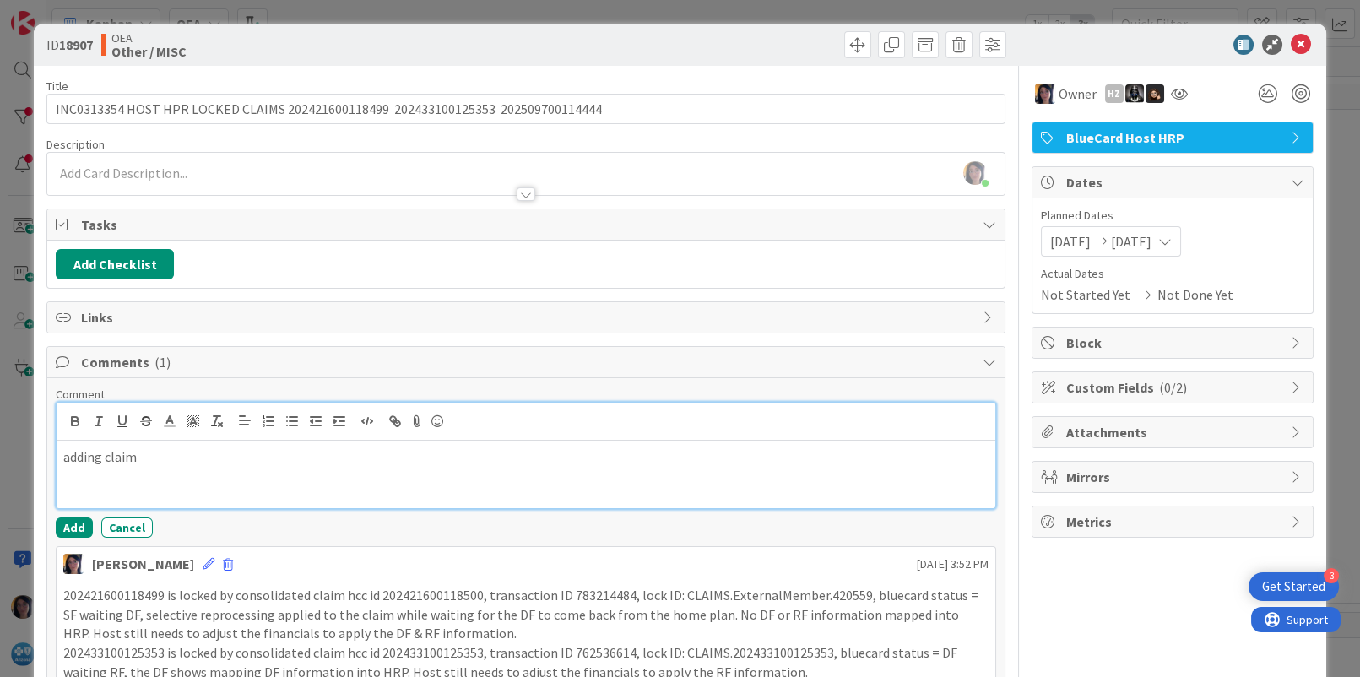
click at [158, 461] on p "adding claim" at bounding box center [525, 457] width 925 height 19
